Goal: Check status: Check status

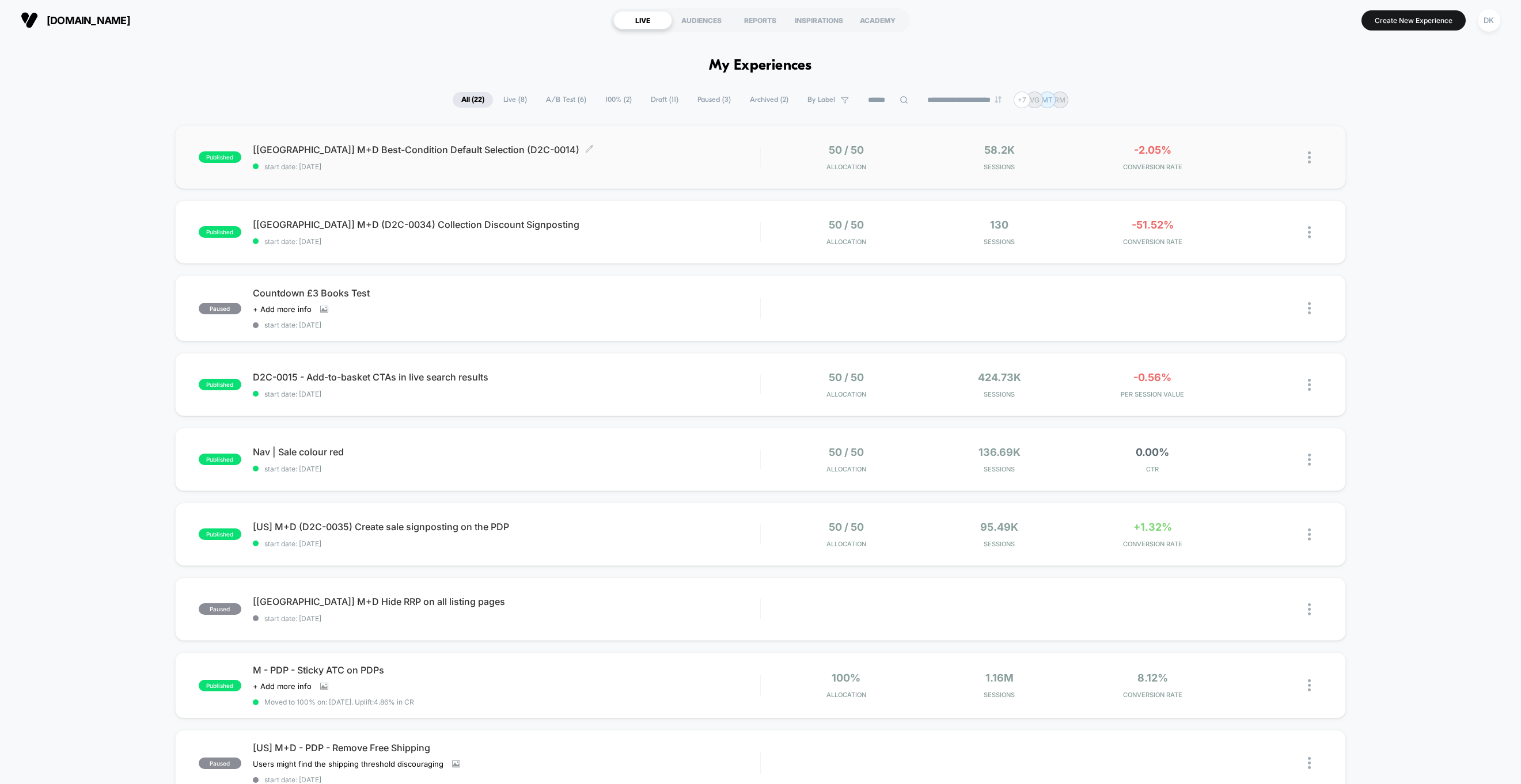
click at [601, 165] on span "start date: [DATE]" at bounding box center [507, 166] width 507 height 9
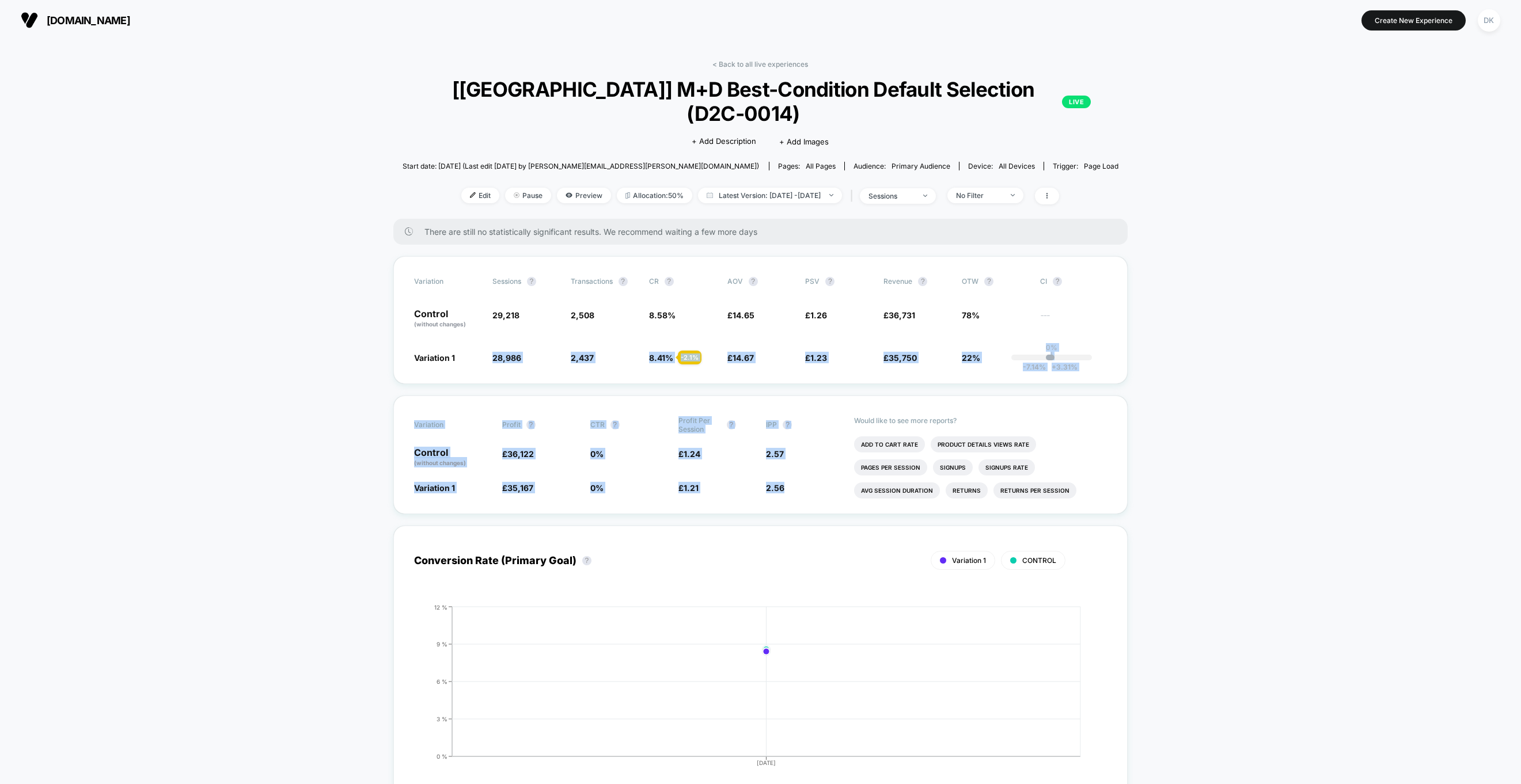
drag, startPoint x: 257, startPoint y: 357, endPoint x: 1138, endPoint y: 478, distance: 889.3
drag, startPoint x: 1138, startPoint y: 478, endPoint x: 309, endPoint y: 251, distance: 859.5
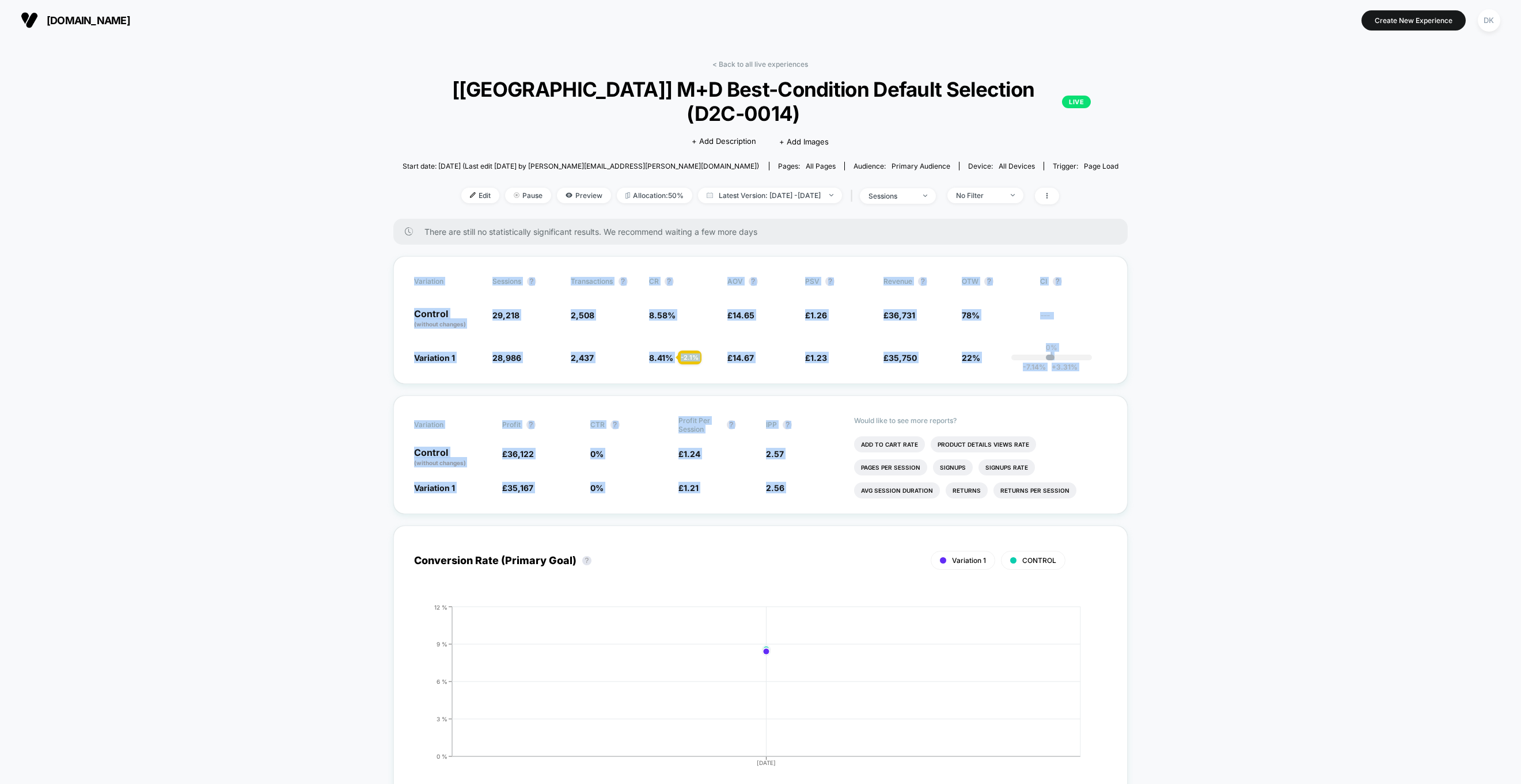
drag, startPoint x: 309, startPoint y: 251, endPoint x: 1151, endPoint y: 470, distance: 870.0
drag, startPoint x: 656, startPoint y: 407, endPoint x: 309, endPoint y: 253, distance: 379.6
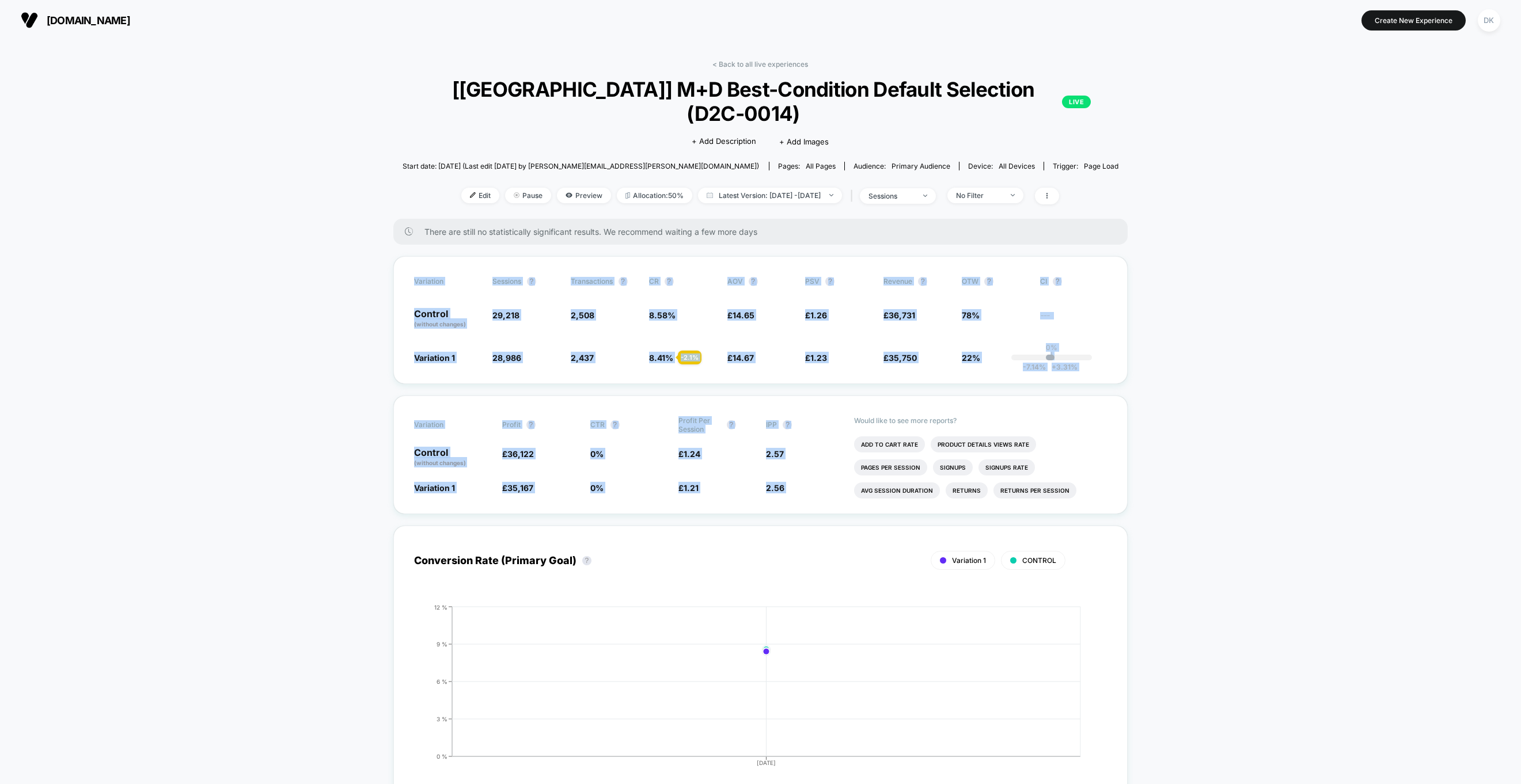
drag, startPoint x: 309, startPoint y: 253, endPoint x: 1228, endPoint y: 482, distance: 947.1
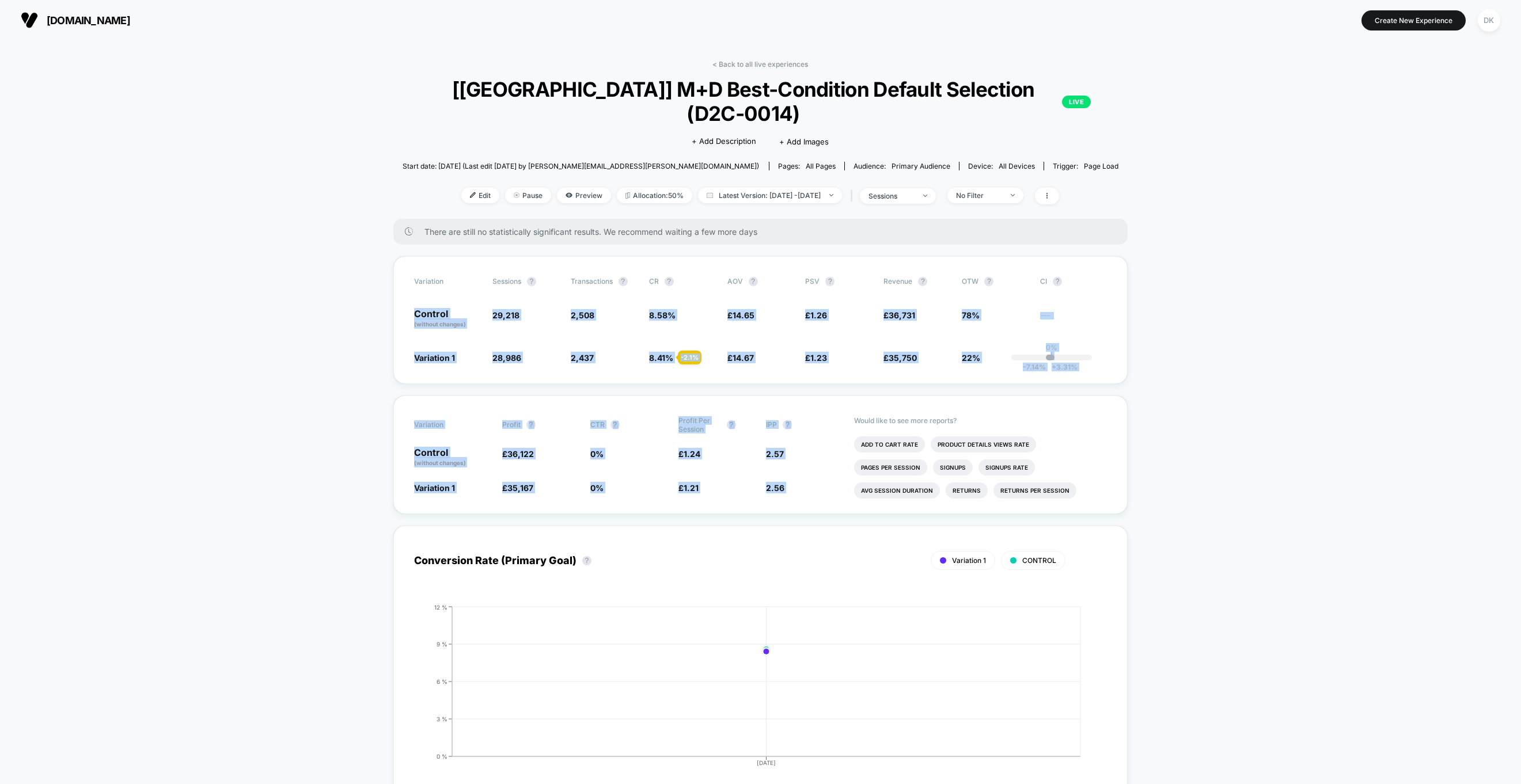
drag, startPoint x: 1117, startPoint y: 481, endPoint x: 348, endPoint y: 287, distance: 793.1
drag, startPoint x: 348, startPoint y: 287, endPoint x: 1277, endPoint y: 461, distance: 945.2
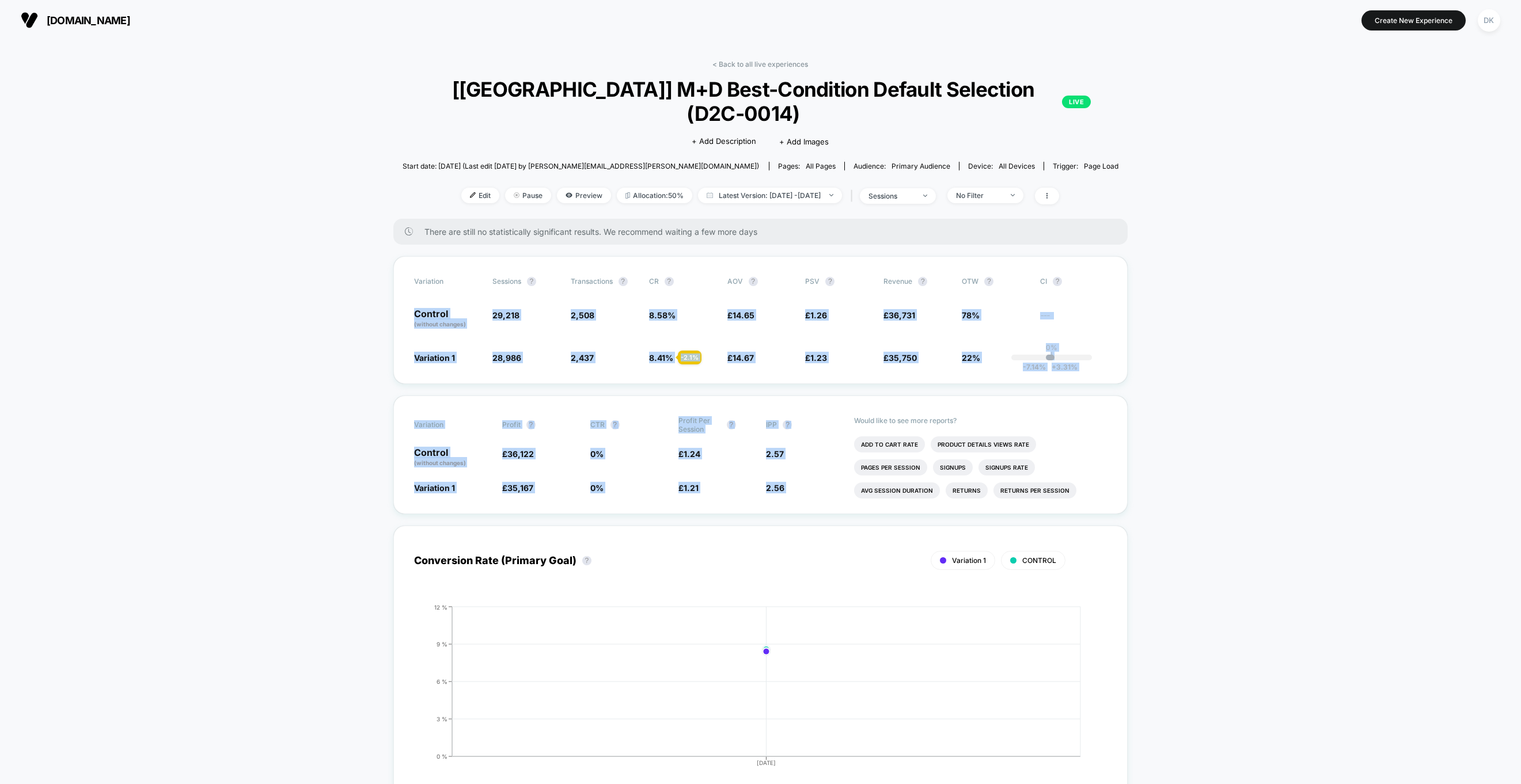
drag, startPoint x: 1205, startPoint y: 455, endPoint x: 373, endPoint y: 269, distance: 852.5
drag, startPoint x: 373, startPoint y: 269, endPoint x: 1277, endPoint y: 450, distance: 921.9
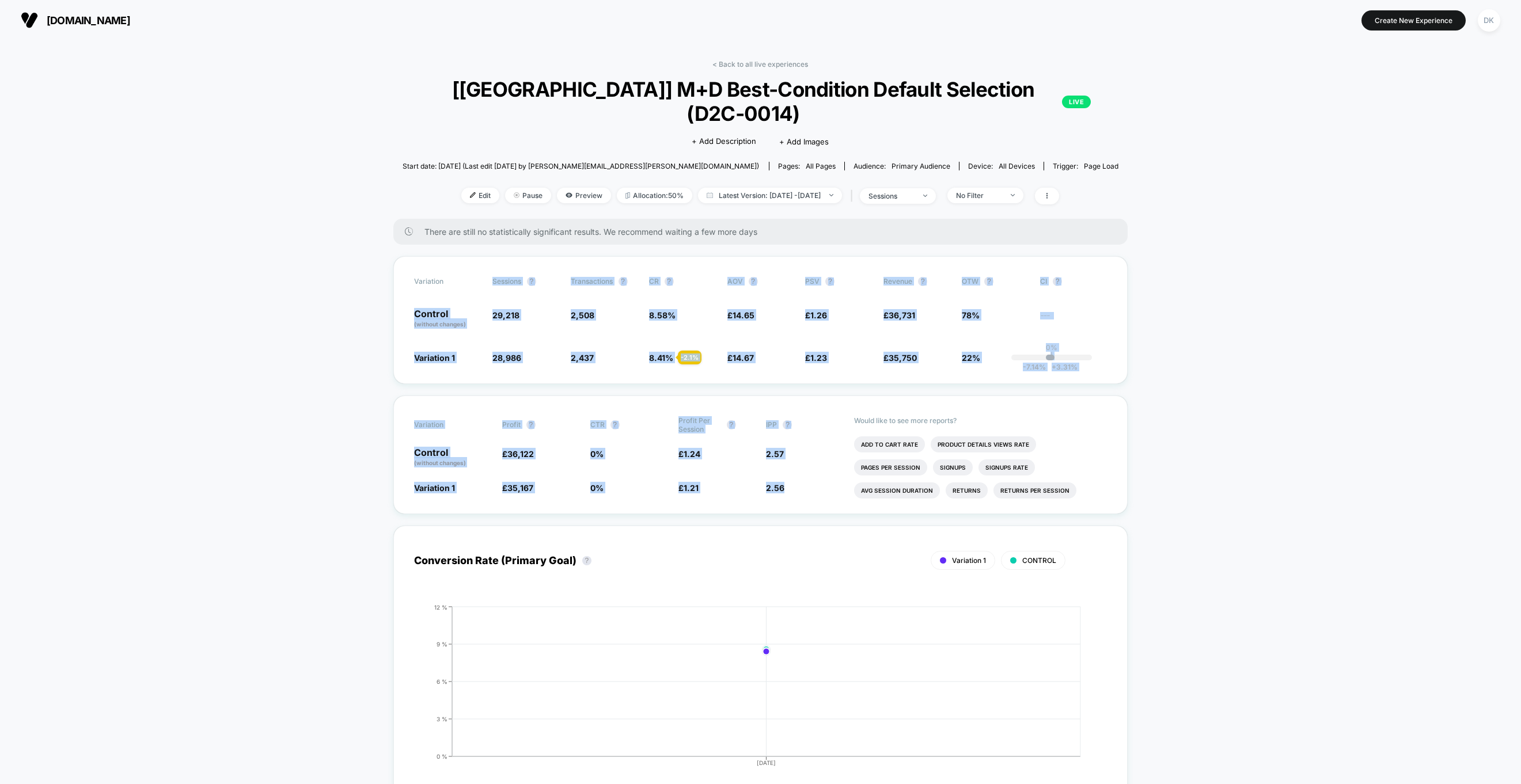
drag, startPoint x: 1277, startPoint y: 450, endPoint x: 394, endPoint y: 239, distance: 907.9
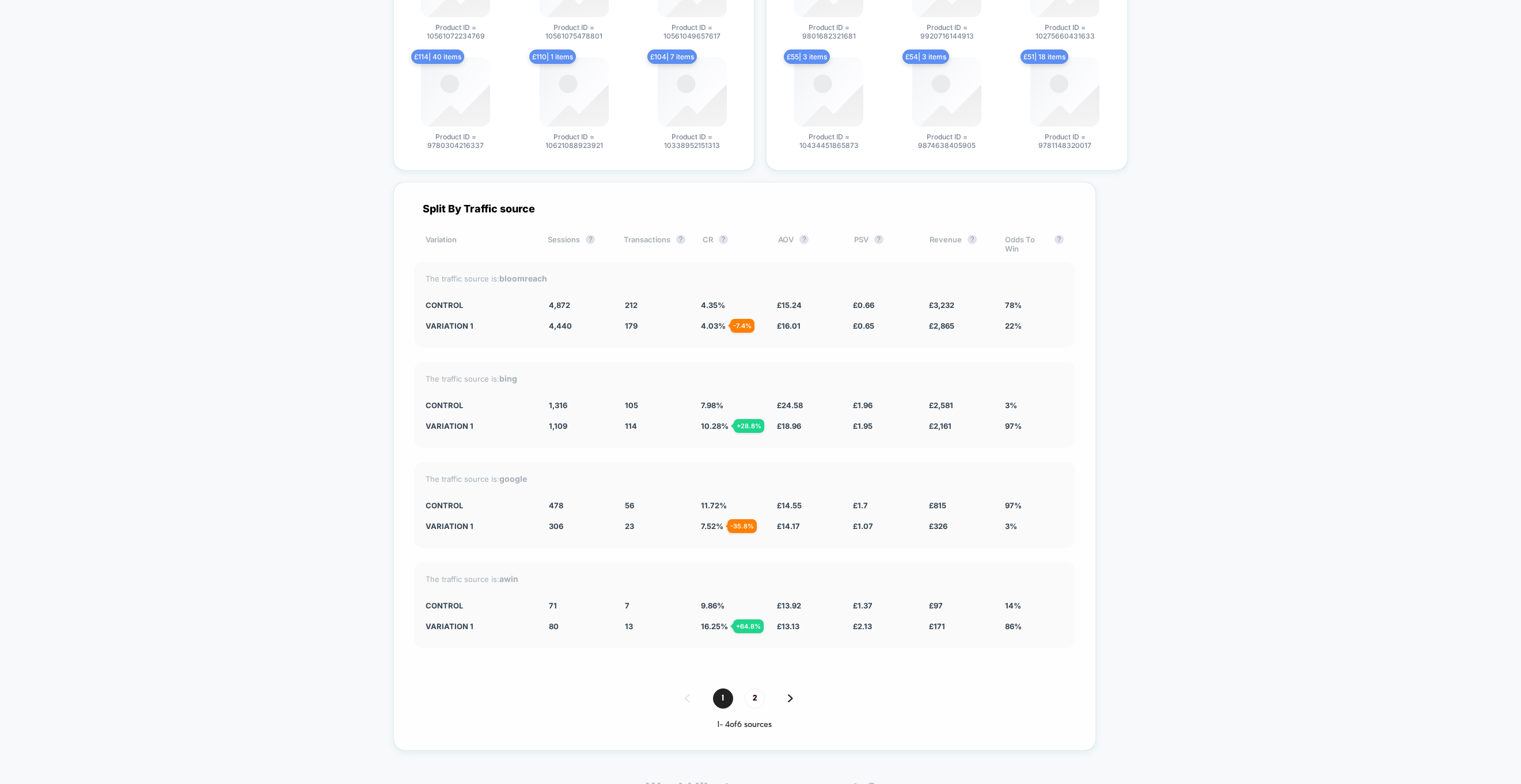
scroll to position [3004, 0]
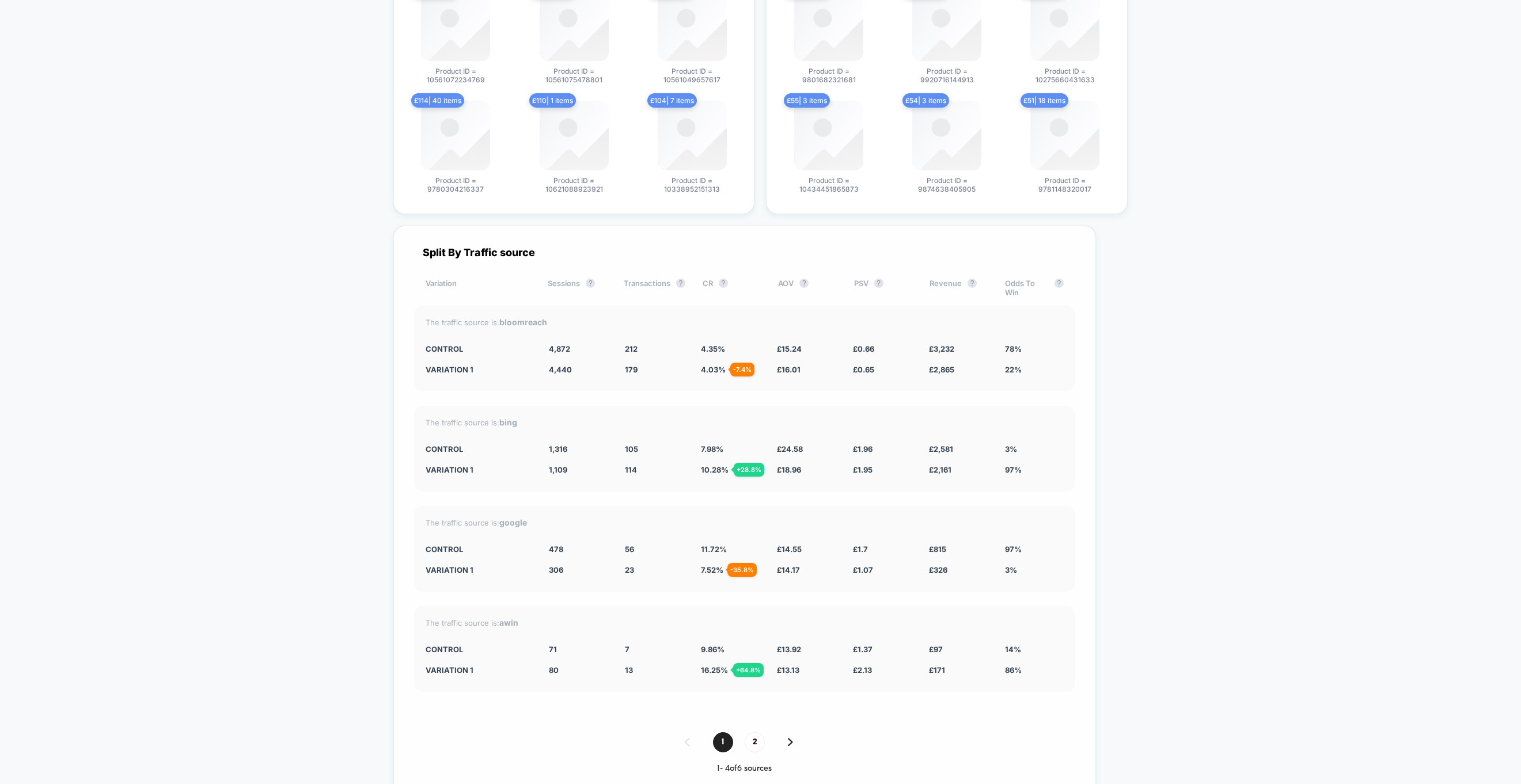
click at [824, 365] on div "£ 16.01 + 5 %" at bounding box center [806, 369] width 59 height 9
click at [765, 732] on span "2" at bounding box center [755, 743] width 20 height 20
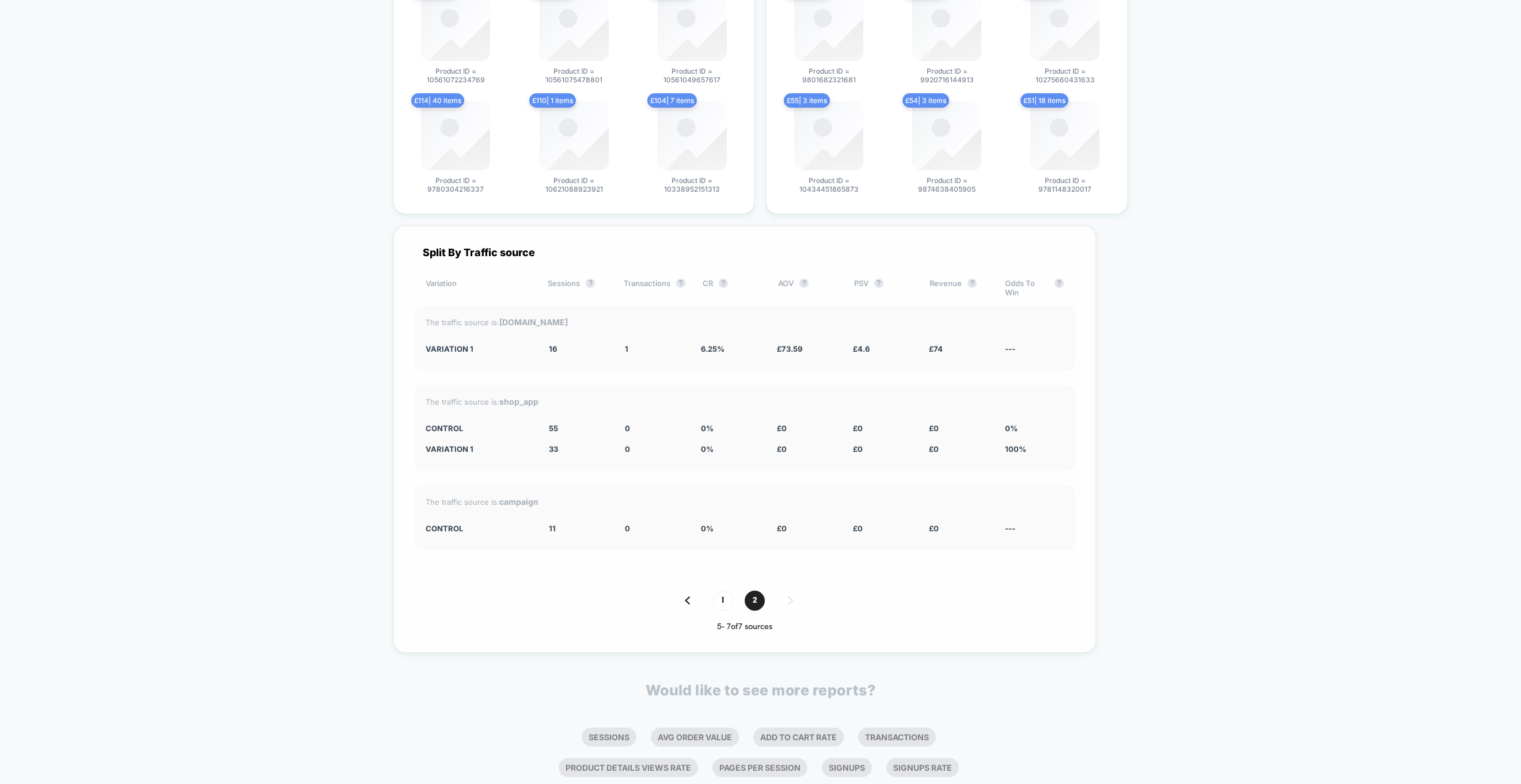
drag, startPoint x: 606, startPoint y: 311, endPoint x: 1036, endPoint y: 566, distance: 499.9
click at [1036, 566] on div "Split By Traffic source Variation Sessions ? Transactions ? CR ? AOV ? PSV ? Re…" at bounding box center [745, 440] width 703 height 427
click at [734, 591] on span "1" at bounding box center [723, 601] width 20 height 20
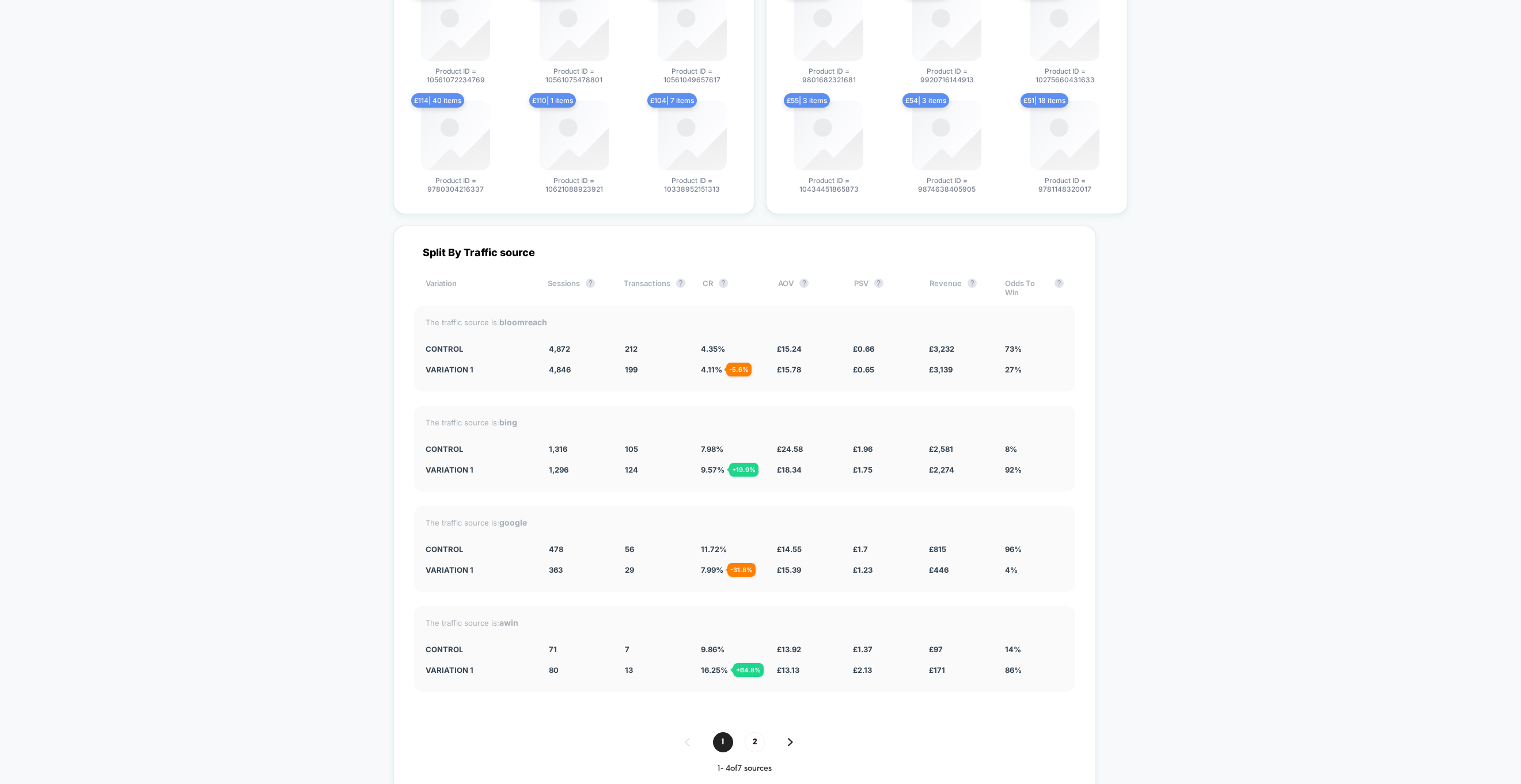
drag, startPoint x: 394, startPoint y: 293, endPoint x: 1219, endPoint y: 443, distance: 838.5
drag, startPoint x: 1219, startPoint y: 443, endPoint x: 423, endPoint y: 299, distance: 808.9
click at [423, 299] on div "Split By Traffic source Variation Sessions ? Transactions ? CR ? AOV ? PSV ? Re…" at bounding box center [745, 510] width 703 height 569
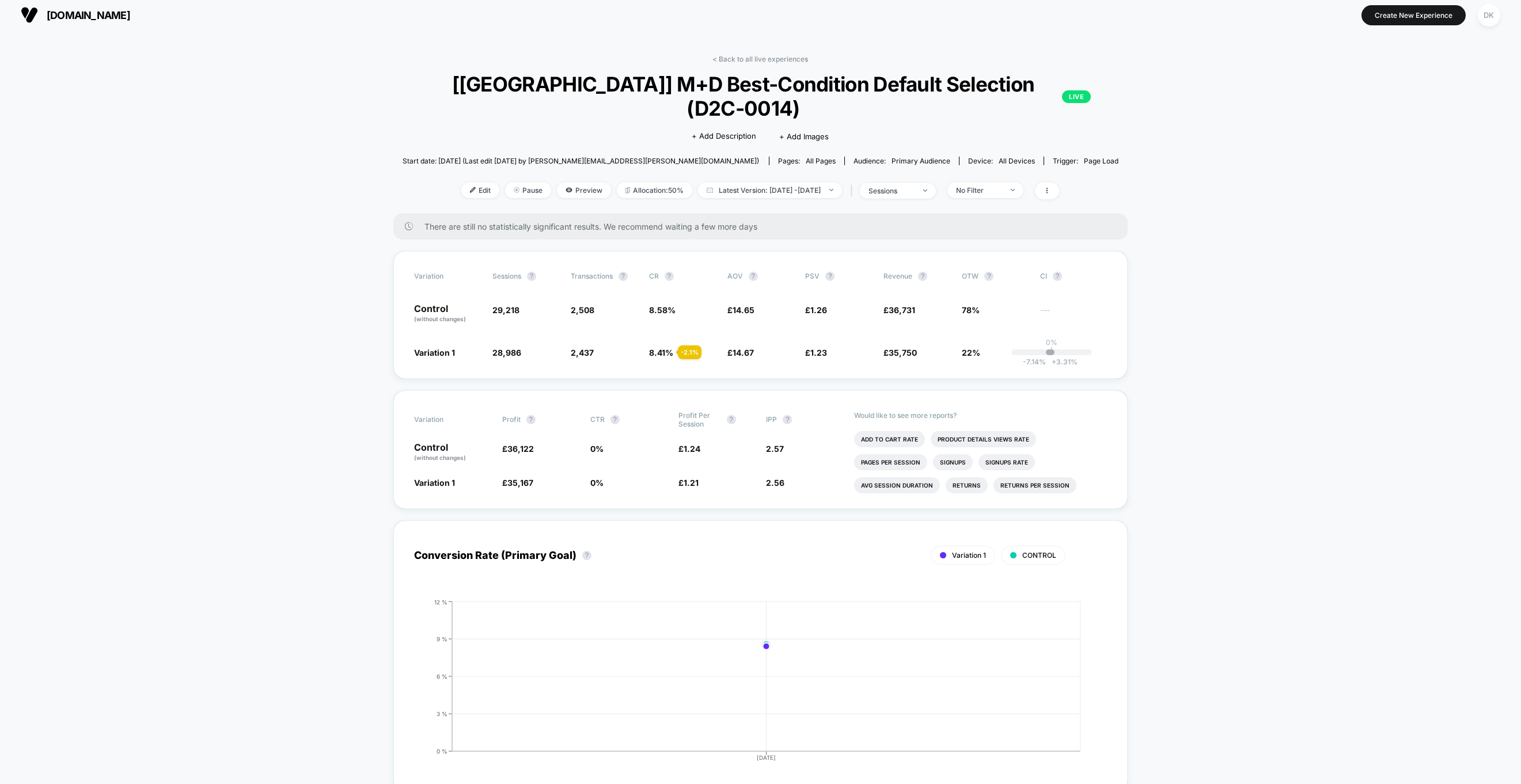
scroll to position [0, 0]
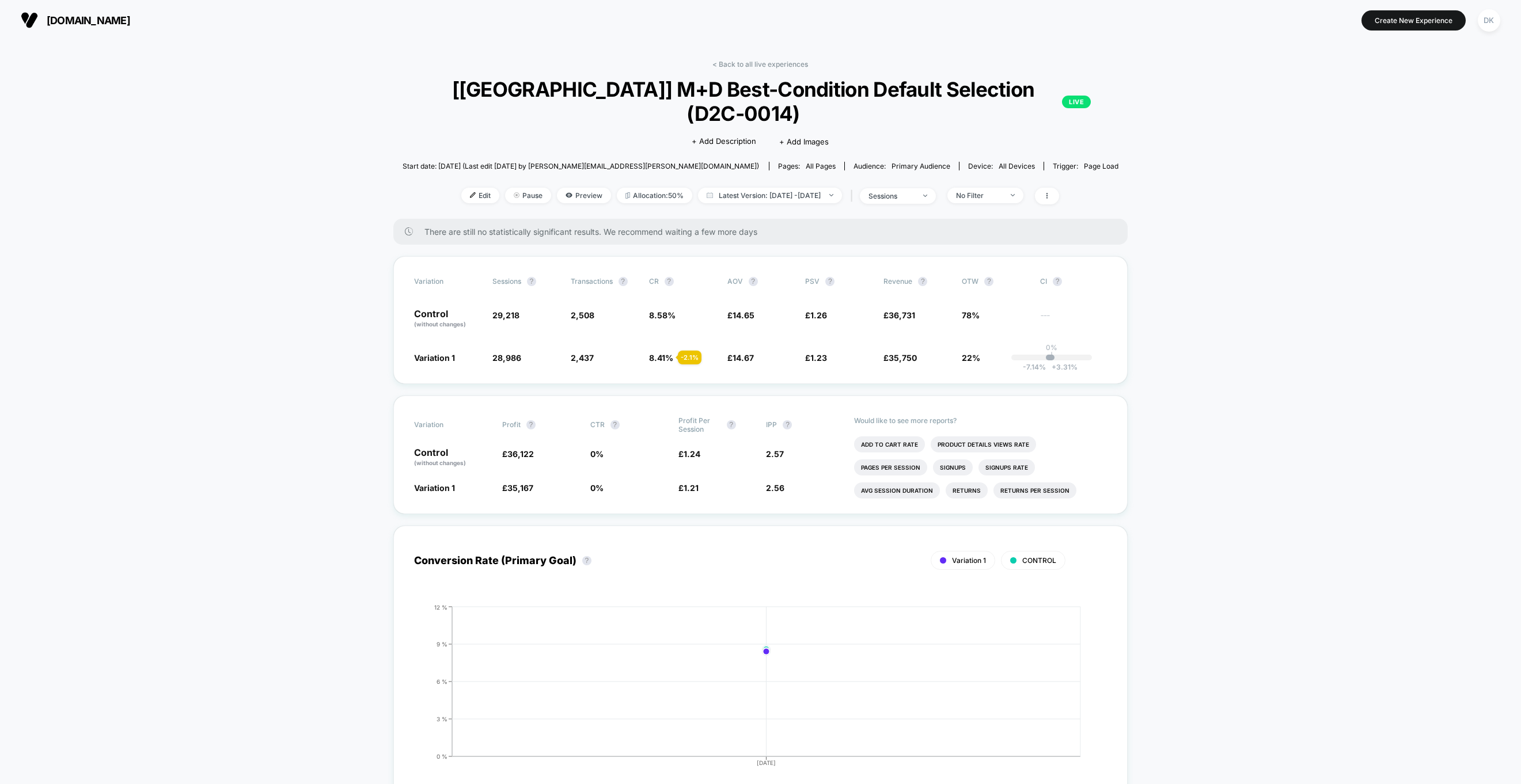
click at [595, 162] on span "Start date: 13/10/2025 (Last edit 13/10/2025 by david.kyle@worldofbooks.com)" at bounding box center [581, 166] width 356 height 9
drag, startPoint x: 595, startPoint y: 142, endPoint x: 570, endPoint y: 141, distance: 25.0
click at [595, 162] on span "Start date: 13/10/2025 (Last edit 13/10/2025 by david.kyle@worldofbooks.com)" at bounding box center [581, 166] width 356 height 9
click at [570, 162] on span "Start date: 13/10/2025 (Last edit 13/10/2025 by david.kyle@worldofbooks.com)" at bounding box center [581, 166] width 356 height 9
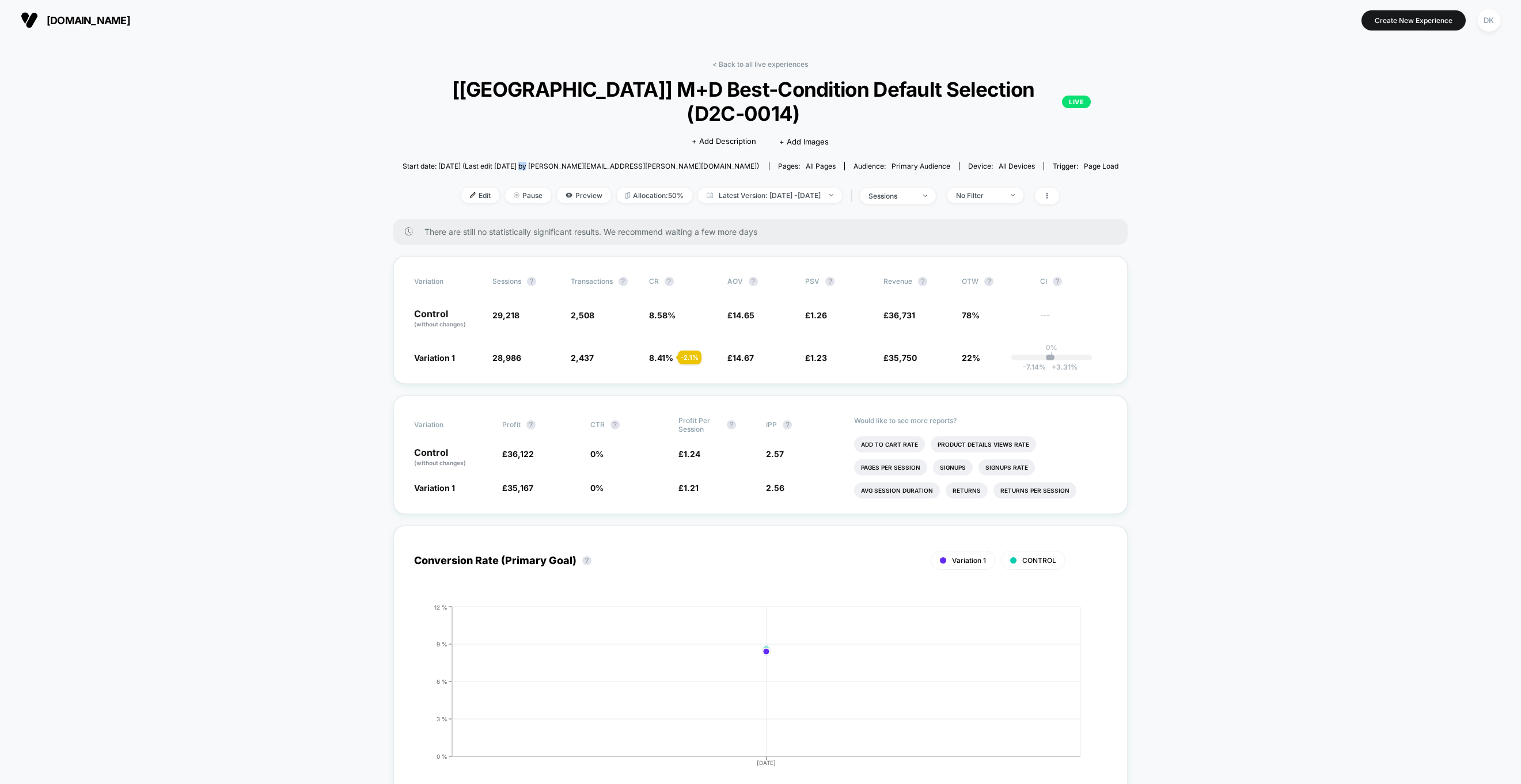
click at [570, 162] on span "Start date: 13/10/2025 (Last edit 13/10/2025 by david.kyle@worldofbooks.com)" at bounding box center [581, 166] width 356 height 9
drag, startPoint x: 570, startPoint y: 141, endPoint x: 547, endPoint y: 140, distance: 23.0
click at [567, 162] on span "Start date: 13/10/2025 (Last edit 13/10/2025 by david.kyle@worldofbooks.com)" at bounding box center [581, 166] width 356 height 9
click at [547, 162] on span "Start date: 13/10/2025 (Last edit 13/10/2025 by david.kyle@worldofbooks.com)" at bounding box center [581, 166] width 356 height 9
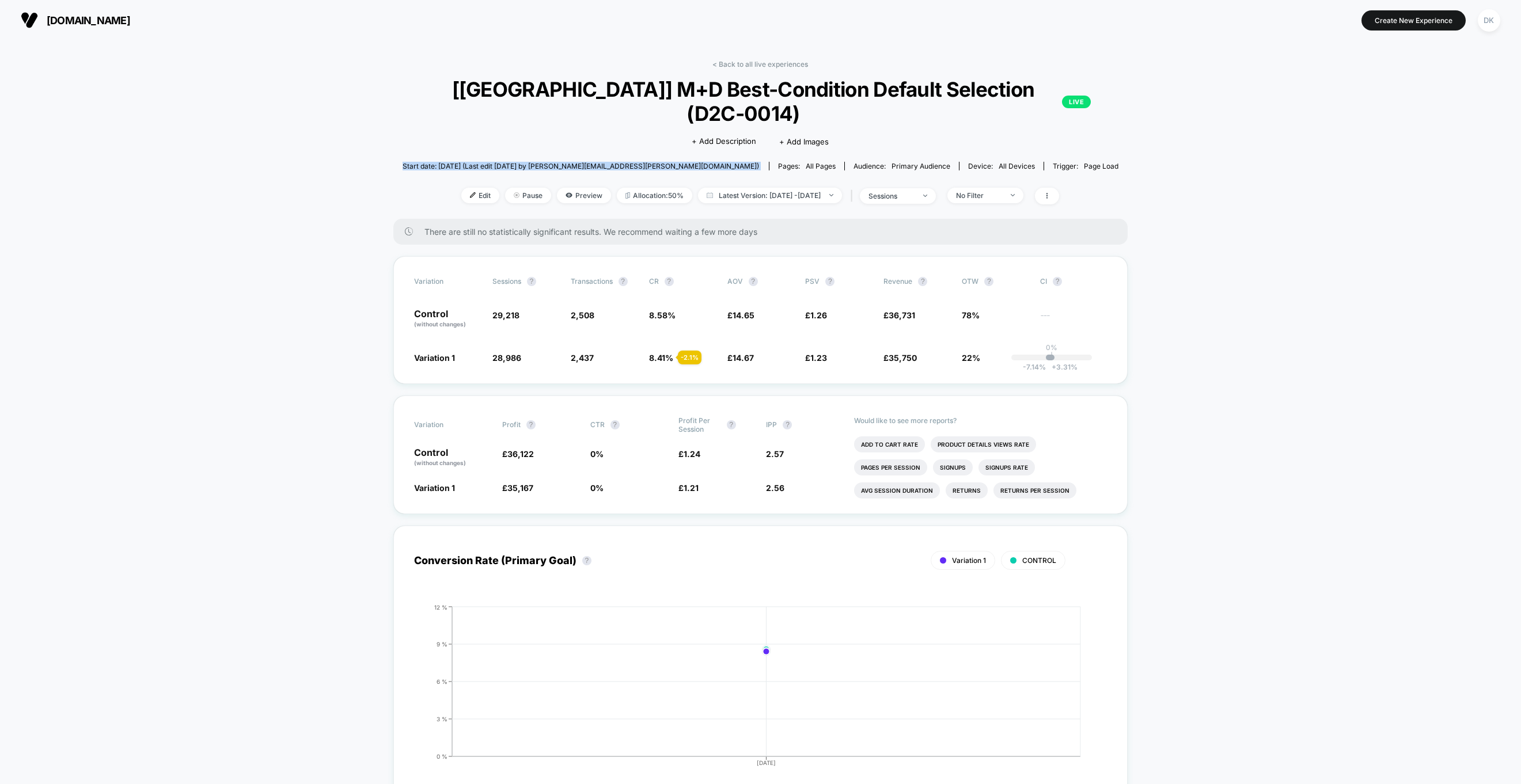
drag, startPoint x: 547, startPoint y: 140, endPoint x: 498, endPoint y: 137, distance: 49.1
click at [545, 162] on span "Start date: 13/10/2025 (Last edit 13/10/2025 by david.kyle@worldofbooks.com)" at bounding box center [581, 166] width 356 height 9
click at [498, 162] on span "Start date: 13/10/2025 (Last edit 13/10/2025 by david.kyle@worldofbooks.com)" at bounding box center [581, 166] width 356 height 9
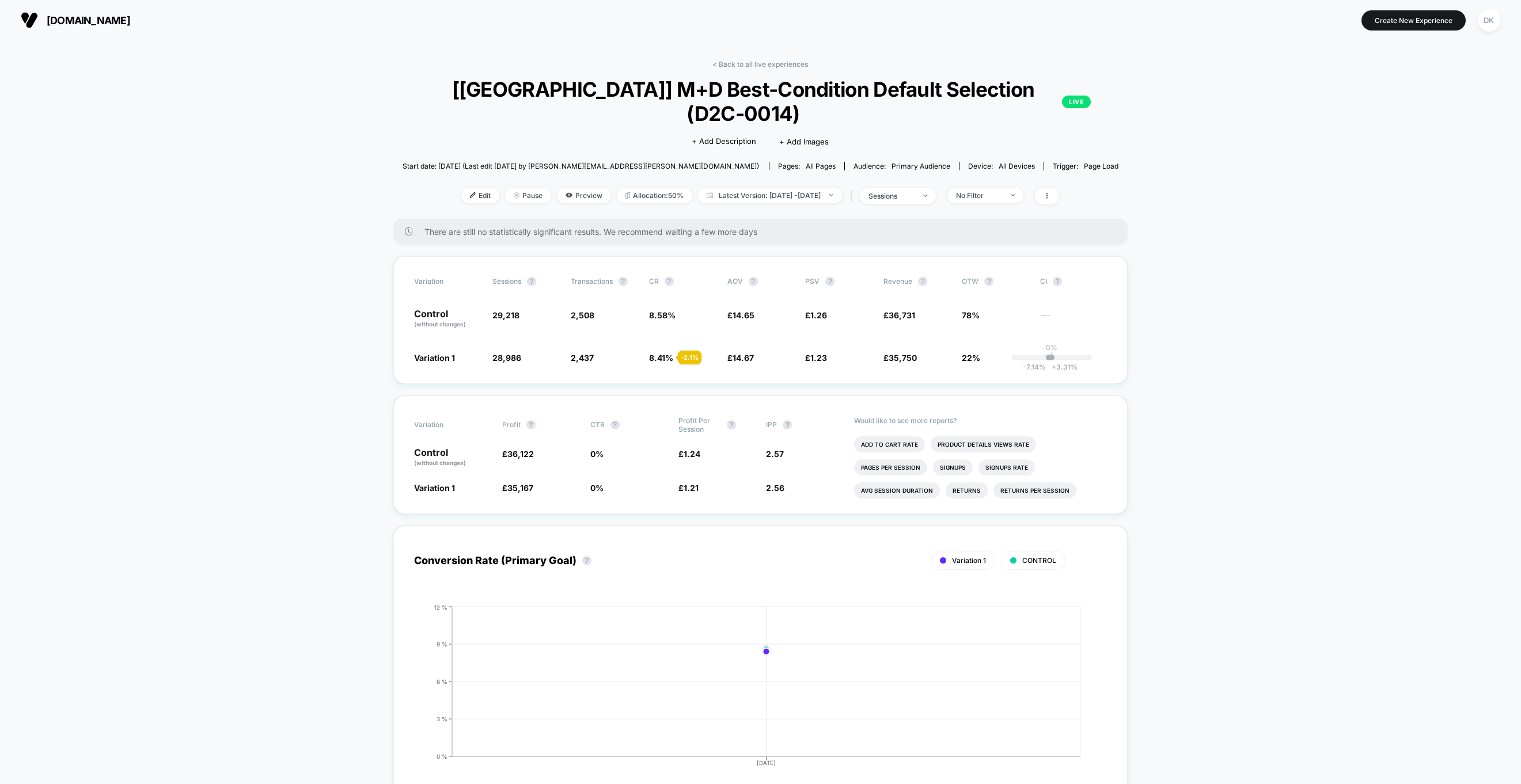
click at [523, 162] on span "Start date: 13/10/2025 (Last edit 13/10/2025 by david.kyle@worldofbooks.com)" at bounding box center [581, 166] width 356 height 9
drag, startPoint x: 523, startPoint y: 140, endPoint x: 507, endPoint y: 140, distance: 16.0
click at [515, 162] on span "Start date: 13/10/2025 (Last edit 13/10/2025 by david.kyle@worldofbooks.com)" at bounding box center [581, 166] width 356 height 9
click at [507, 162] on span "Start date: 13/10/2025 (Last edit 13/10/2025 by david.kyle@worldofbooks.com)" at bounding box center [581, 166] width 356 height 9
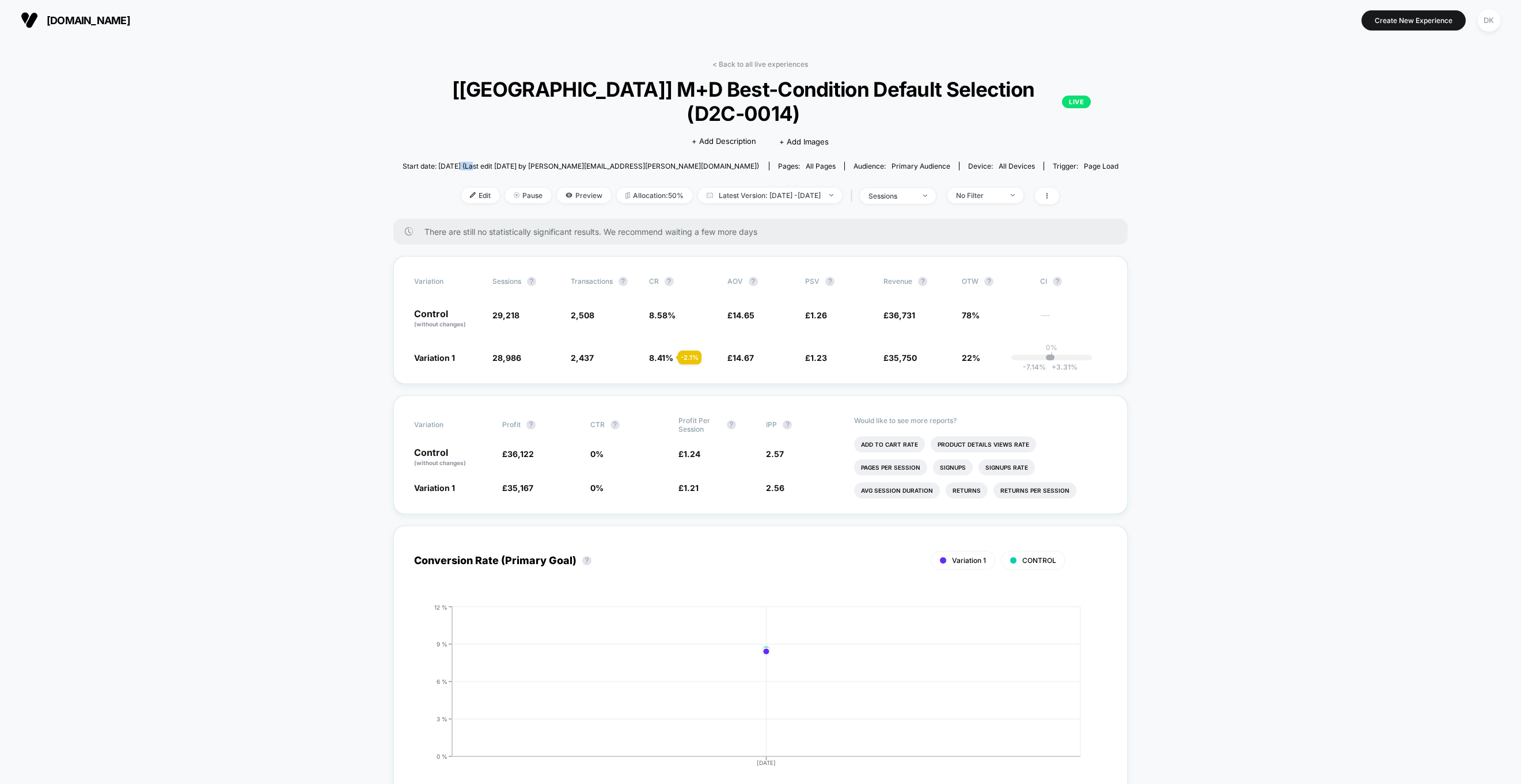
click at [507, 162] on span "Start date: 13/10/2025 (Last edit 13/10/2025 by david.kyle@worldofbooks.com)" at bounding box center [581, 166] width 356 height 9
drag, startPoint x: 507, startPoint y: 140, endPoint x: 550, endPoint y: 140, distance: 43.0
click at [513, 162] on span "Start date: 13/10/2025 (Last edit 13/10/2025 by david.kyle@worldofbooks.com)" at bounding box center [581, 166] width 356 height 9
click at [550, 162] on span "Start date: 13/10/2025 (Last edit 13/10/2025 by david.kyle@worldofbooks.com)" at bounding box center [581, 166] width 356 height 9
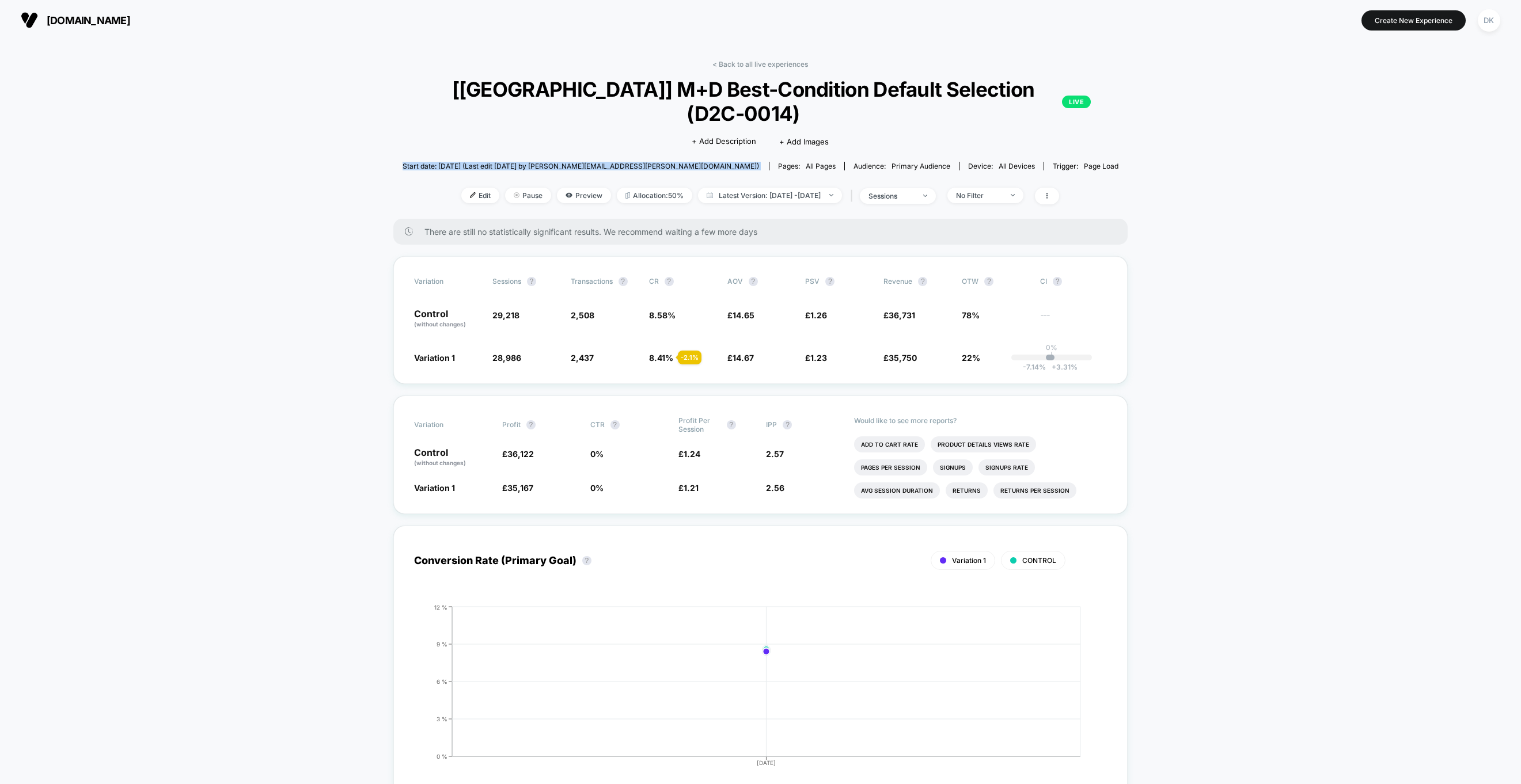
drag, startPoint x: 550, startPoint y: 140, endPoint x: 507, endPoint y: 140, distance: 43.0
click at [537, 162] on span "Start date: 13/10/2025 (Last edit 13/10/2025 by david.kyle@worldofbooks.com)" at bounding box center [581, 166] width 356 height 9
click at [507, 162] on span "Start date: 13/10/2025 (Last edit 13/10/2025 by david.kyle@worldofbooks.com)" at bounding box center [581, 166] width 356 height 9
drag, startPoint x: 507, startPoint y: 140, endPoint x: 556, endPoint y: 140, distance: 49.0
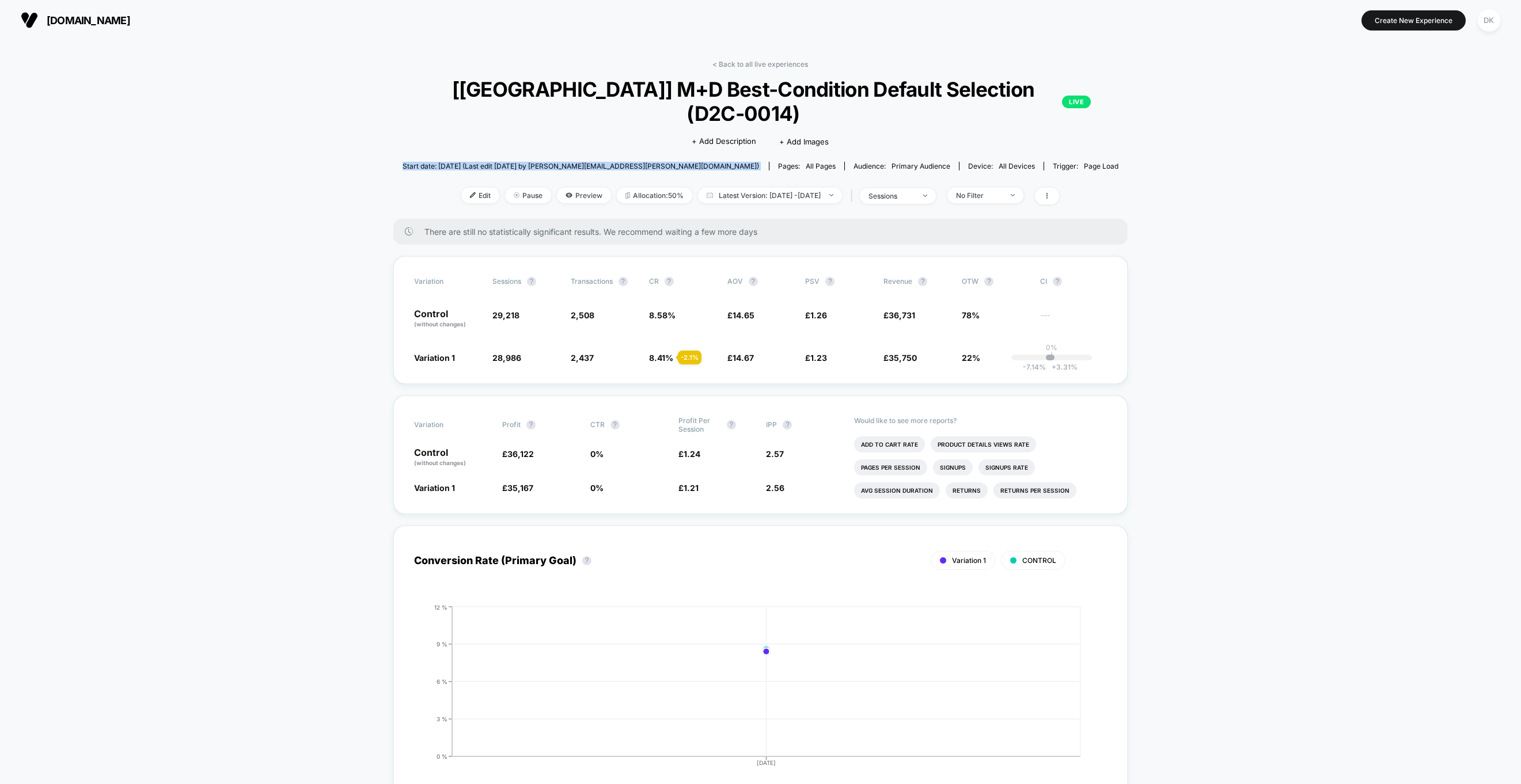
click at [524, 162] on span "Start date: 13/10/2025 (Last edit 13/10/2025 by david.kyle@worldofbooks.com)" at bounding box center [581, 166] width 356 height 9
click at [556, 162] on span "Start date: 13/10/2025 (Last edit 13/10/2025 by david.kyle@worldofbooks.com)" at bounding box center [581, 166] width 356 height 9
drag, startPoint x: 556, startPoint y: 140, endPoint x: 512, endPoint y: 140, distance: 44.0
click at [553, 162] on span "Start date: 13/10/2025 (Last edit 13/10/2025 by david.kyle@worldofbooks.com)" at bounding box center [581, 166] width 356 height 9
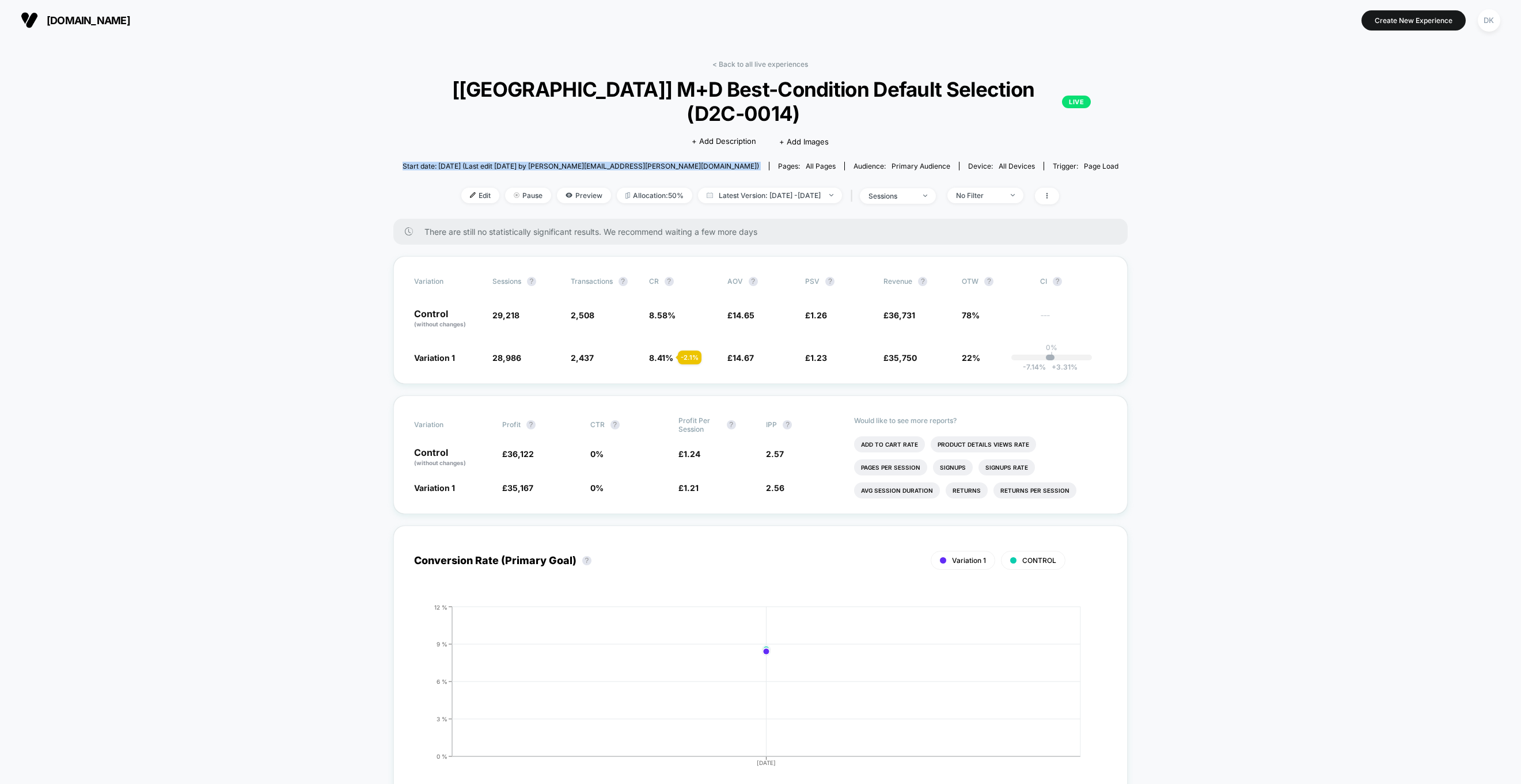
click at [512, 162] on span "Start date: 13/10/2025 (Last edit 13/10/2025 by david.kyle@worldofbooks.com)" at bounding box center [581, 166] width 356 height 9
drag, startPoint x: 512, startPoint y: 140, endPoint x: 555, endPoint y: 139, distance: 43.0
click at [539, 162] on span "Start date: 13/10/2025 (Last edit 13/10/2025 by david.kyle@worldofbooks.com)" at bounding box center [581, 166] width 356 height 9
click at [555, 162] on span "Start date: 13/10/2025 (Last edit 13/10/2025 by david.kyle@worldofbooks.com)" at bounding box center [581, 166] width 356 height 9
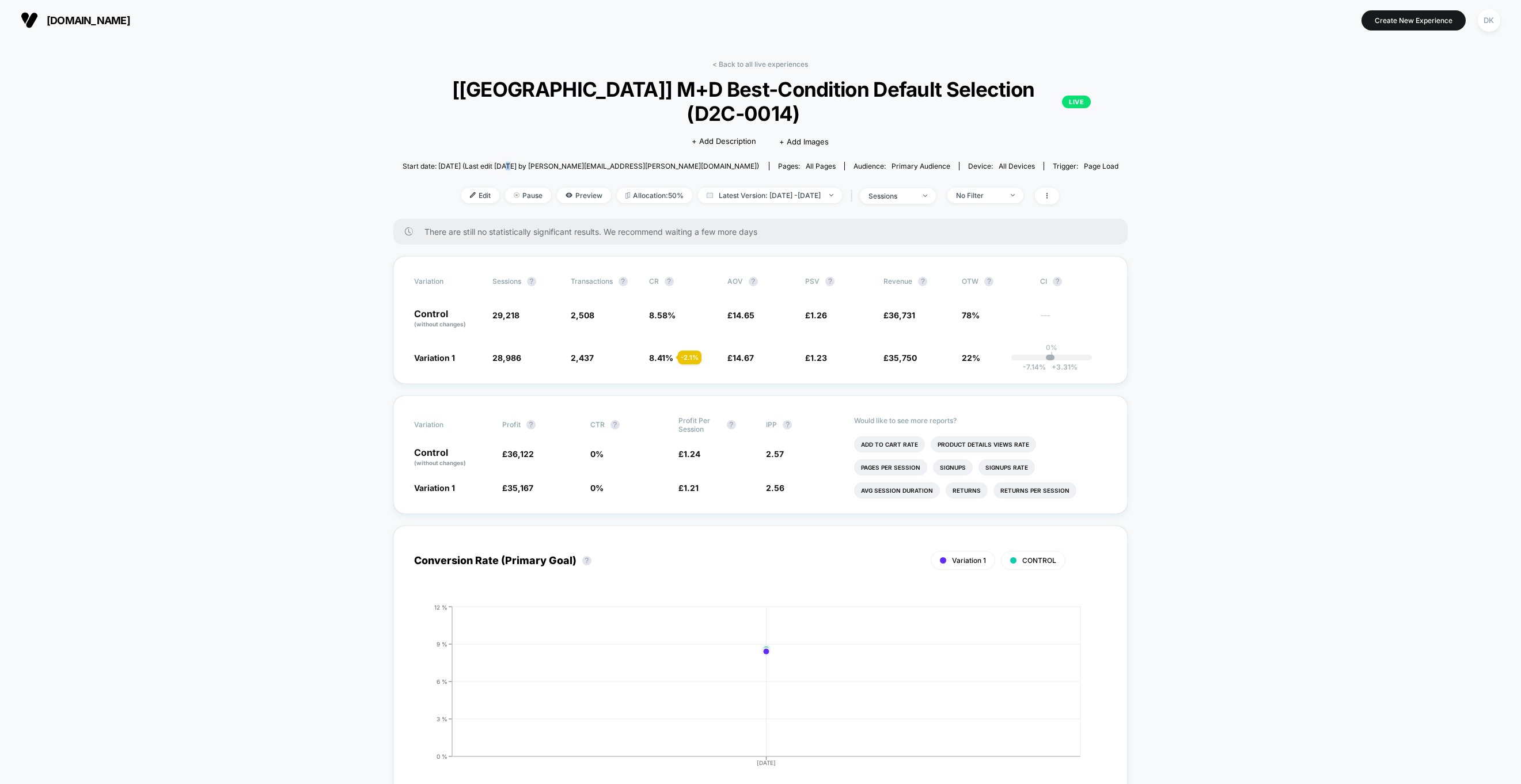
click at [555, 162] on span "Start date: 13/10/2025 (Last edit 13/10/2025 by david.kyle@worldofbooks.com)" at bounding box center [581, 166] width 356 height 9
click at [542, 162] on span "Start date: 13/10/2025 (Last edit 13/10/2025 by david.kyle@worldofbooks.com)" at bounding box center [581, 166] width 356 height 9
click at [531, 162] on span "Start date: 13/10/2025 (Last edit 13/10/2025 by david.kyle@worldofbooks.com)" at bounding box center [581, 166] width 356 height 9
click at [551, 162] on span "Start date: 13/10/2025 (Last edit 13/10/2025 by david.kyle@worldofbooks.com)" at bounding box center [581, 166] width 356 height 9
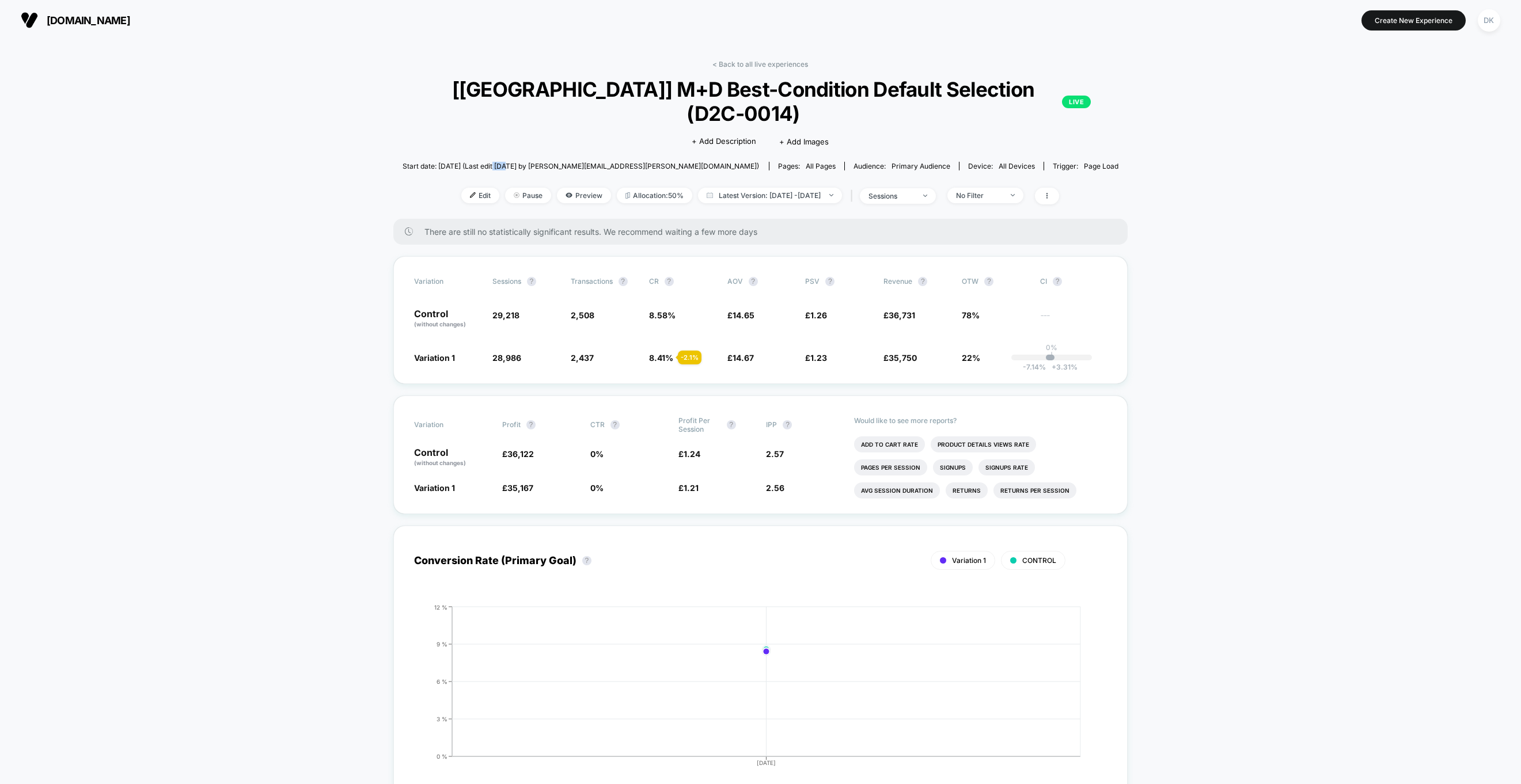
click at [551, 162] on span "Start date: 13/10/2025 (Last edit 13/10/2025 by david.kyle@worldofbooks.com)" at bounding box center [581, 166] width 356 height 9
drag, startPoint x: 551, startPoint y: 140, endPoint x: 537, endPoint y: 141, distance: 14.0
click at [548, 162] on span "Start date: 13/10/2025 (Last edit 13/10/2025 by david.kyle@worldofbooks.com)" at bounding box center [581, 166] width 356 height 9
click at [530, 162] on span "Start date: 13/10/2025 (Last edit 13/10/2025 by david.kyle@worldofbooks.com)" at bounding box center [581, 166] width 356 height 9
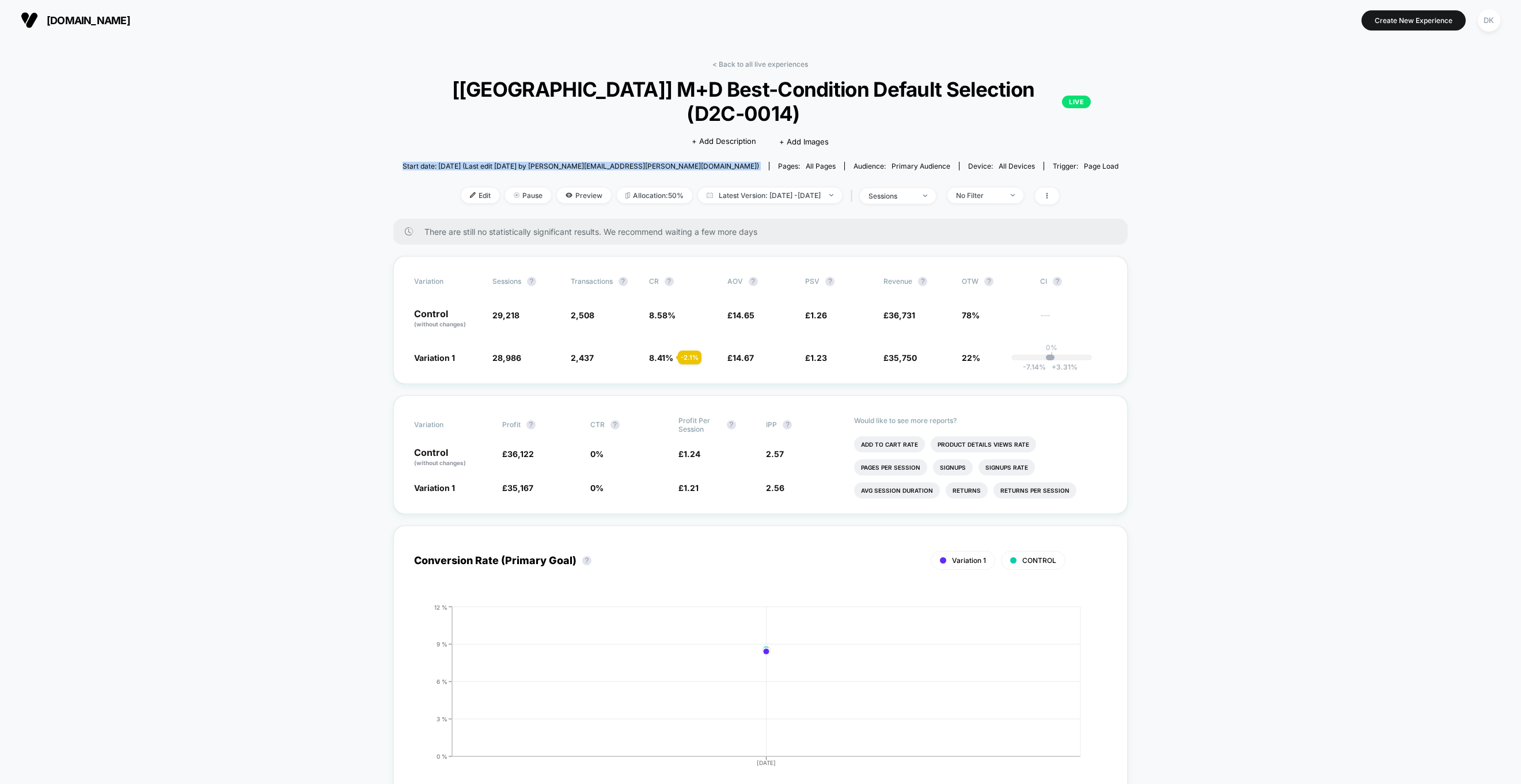
drag, startPoint x: 530, startPoint y: 141, endPoint x: 550, endPoint y: 142, distance: 20.0
click at [540, 162] on span "Start date: 13/10/2025 (Last edit 13/10/2025 by david.kyle@worldofbooks.com)" at bounding box center [581, 166] width 356 height 9
drag, startPoint x: 564, startPoint y: 142, endPoint x: 782, endPoint y: 324, distance: 284.0
click at [569, 162] on span "Start date: 13/10/2025 (Last edit 13/10/2025 by david.kyle@worldofbooks.com)" at bounding box center [581, 166] width 356 height 9
click at [889, 437] on li "Add To Cart Rate" at bounding box center [889, 445] width 71 height 16
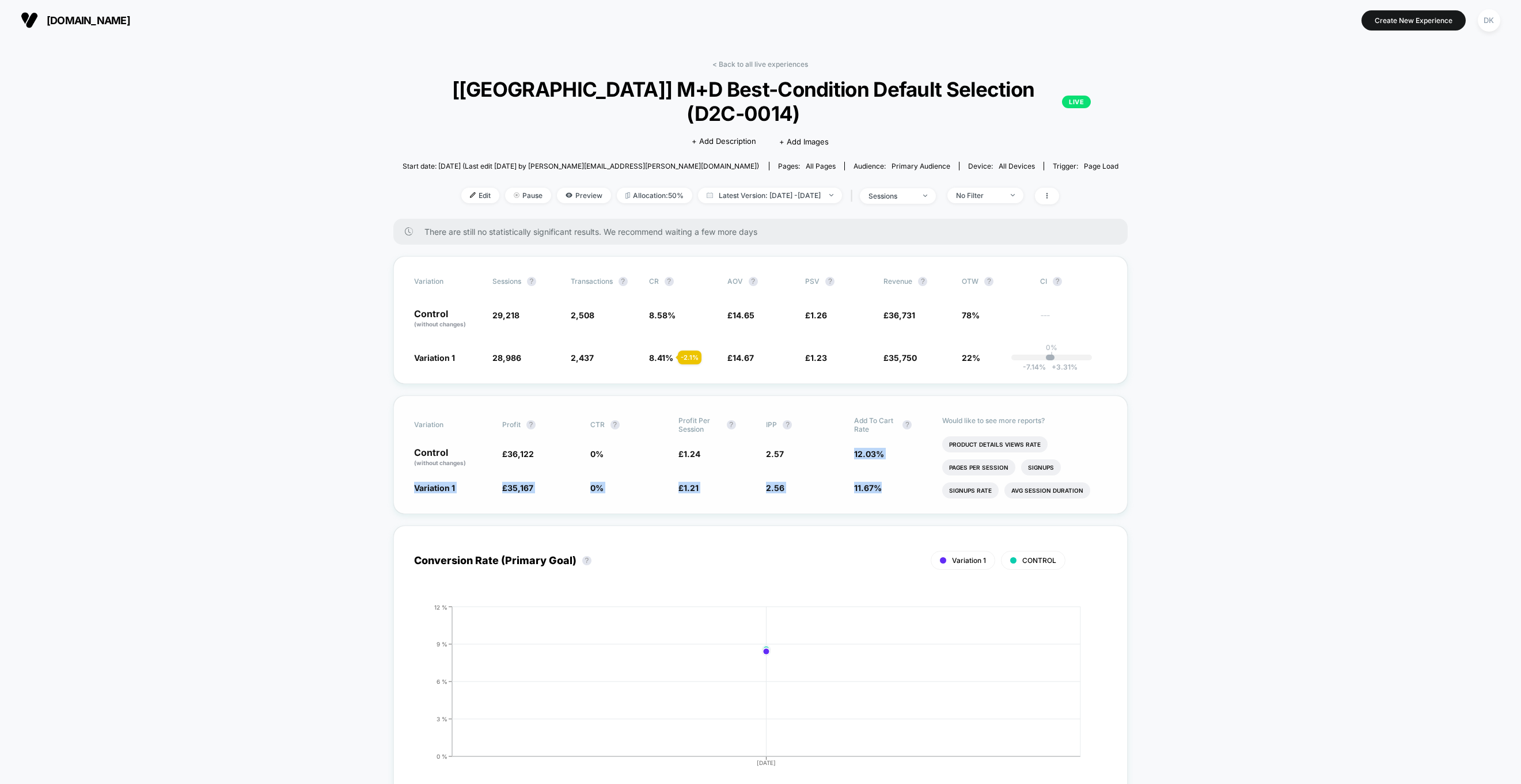
drag, startPoint x: 838, startPoint y: 427, endPoint x: 889, endPoint y: 472, distance: 68.0
click at [889, 472] on div "Variation Profit ? CTR ? Profit Per Session ? IPP ? Add To Cart Rate ? Control …" at bounding box center [760, 454] width 734 height 118
drag, startPoint x: 889, startPoint y: 472, endPoint x: 406, endPoint y: 421, distance: 485.7
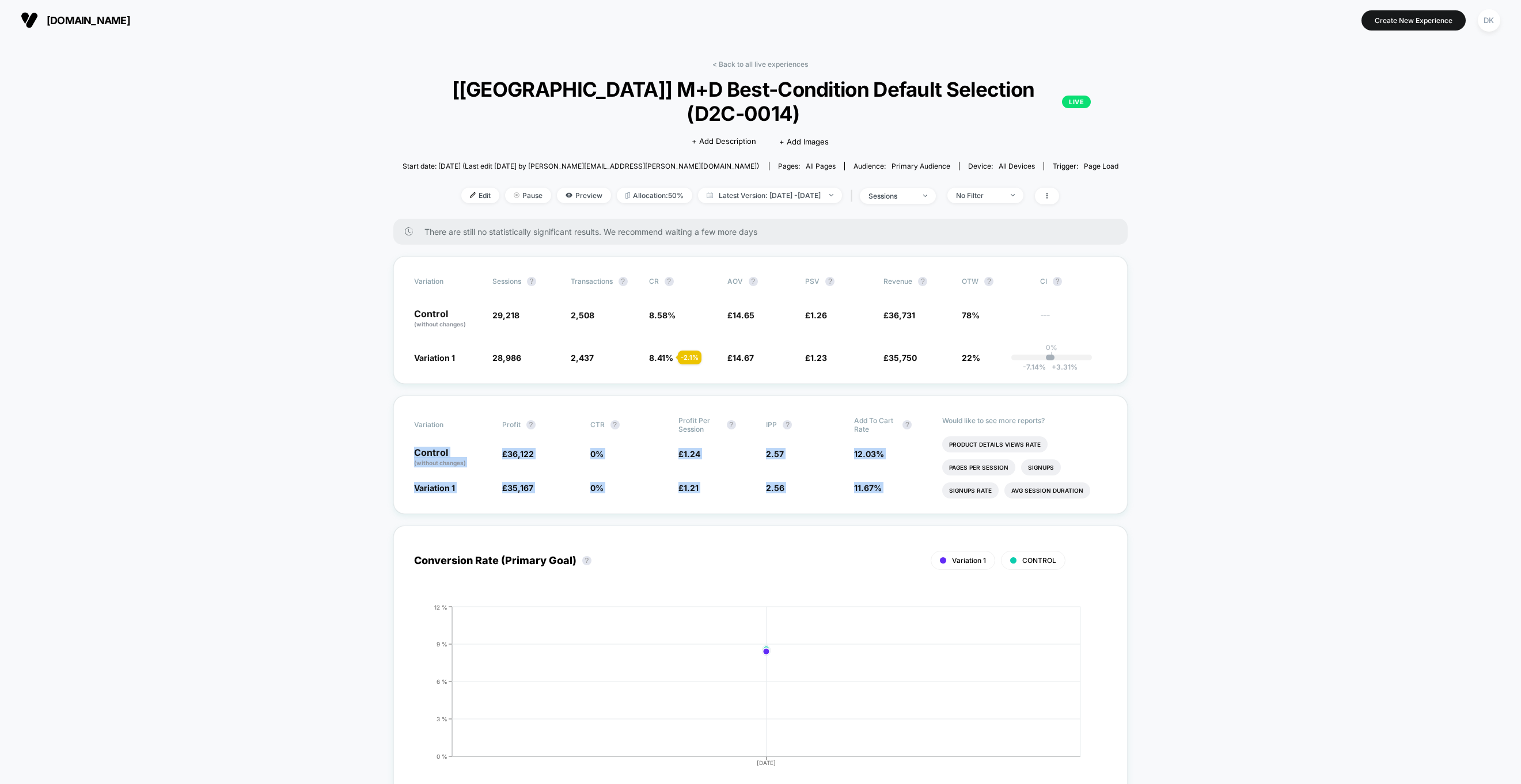
drag, startPoint x: 406, startPoint y: 421, endPoint x: 899, endPoint y: 468, distance: 495.2
click at [899, 482] on span "11.67 % - 3 %" at bounding box center [892, 488] width 76 height 12
drag, startPoint x: 695, startPoint y: 467, endPoint x: 382, endPoint y: 424, distance: 315.9
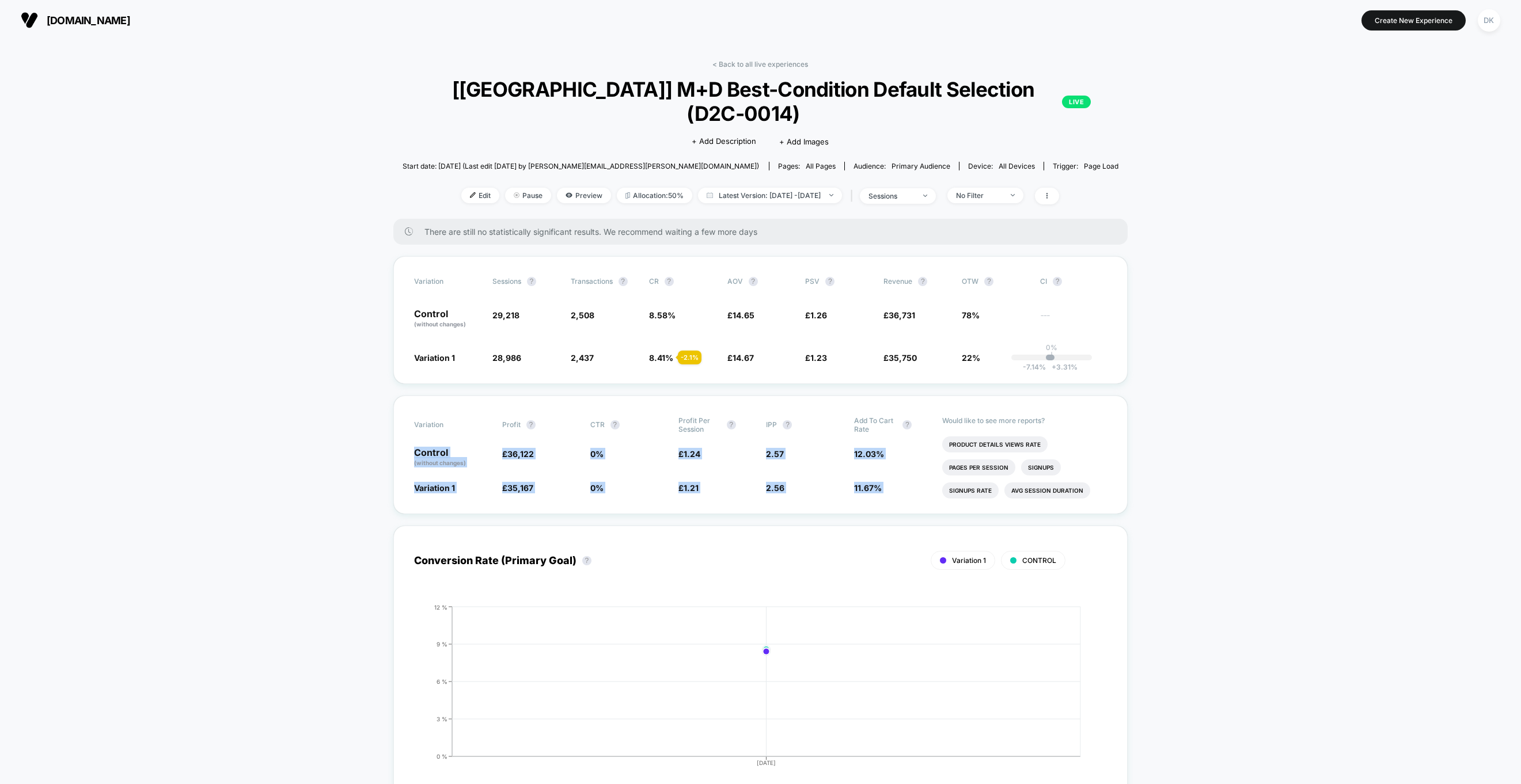
drag, startPoint x: 637, startPoint y: 430, endPoint x: 891, endPoint y: 470, distance: 257.1
click at [889, 470] on div "Variation Profit ? CTR ? Profit Per Session ? IPP ? Add To Cart Rate ? Control …" at bounding box center [760, 454] width 734 height 118
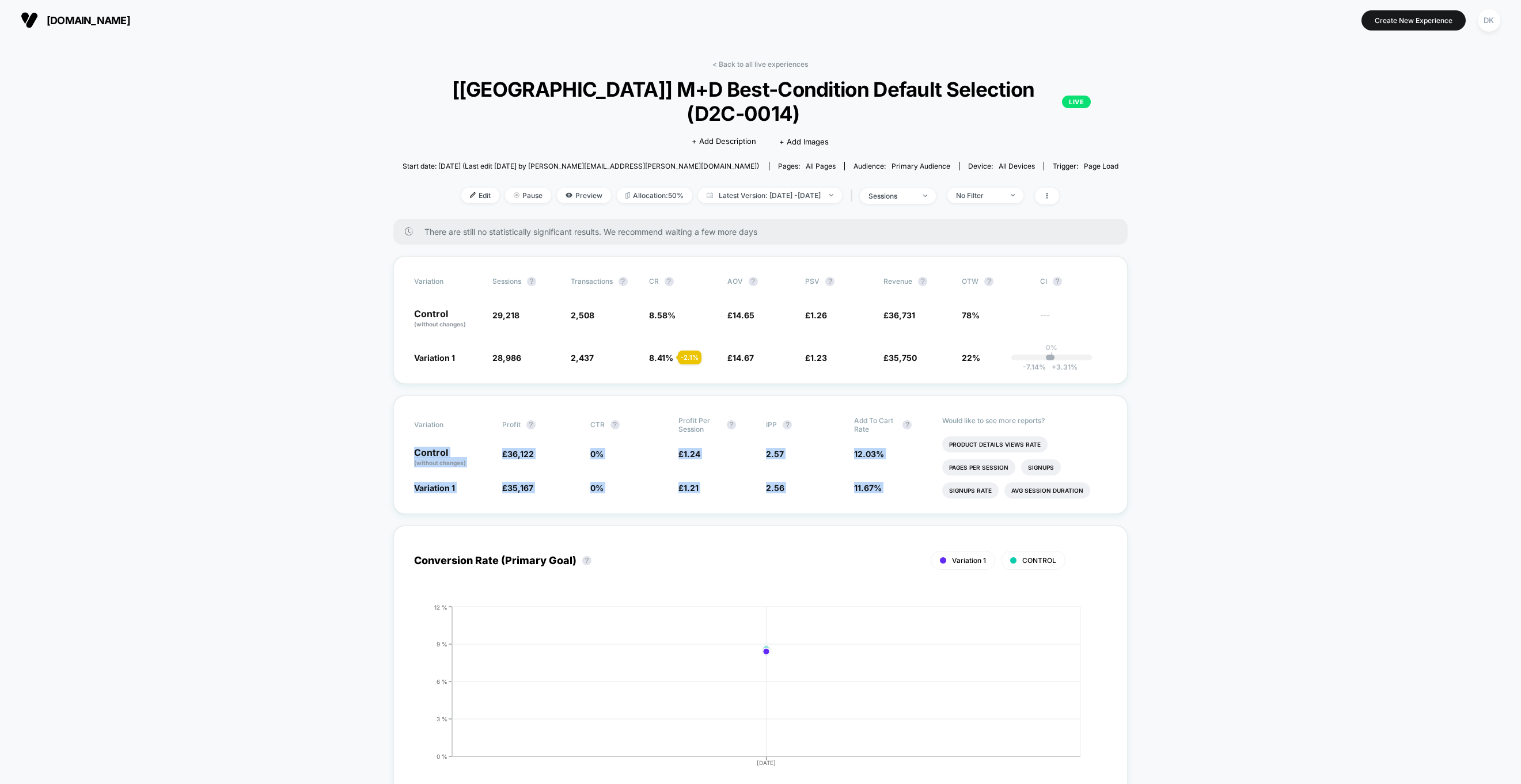
drag
click at [883, 474] on div "Variation Profit ? CTR ? Profit Per Session ? IPP ? Add To Cart Rate ? Control …" at bounding box center [760, 454] width 734 height 118
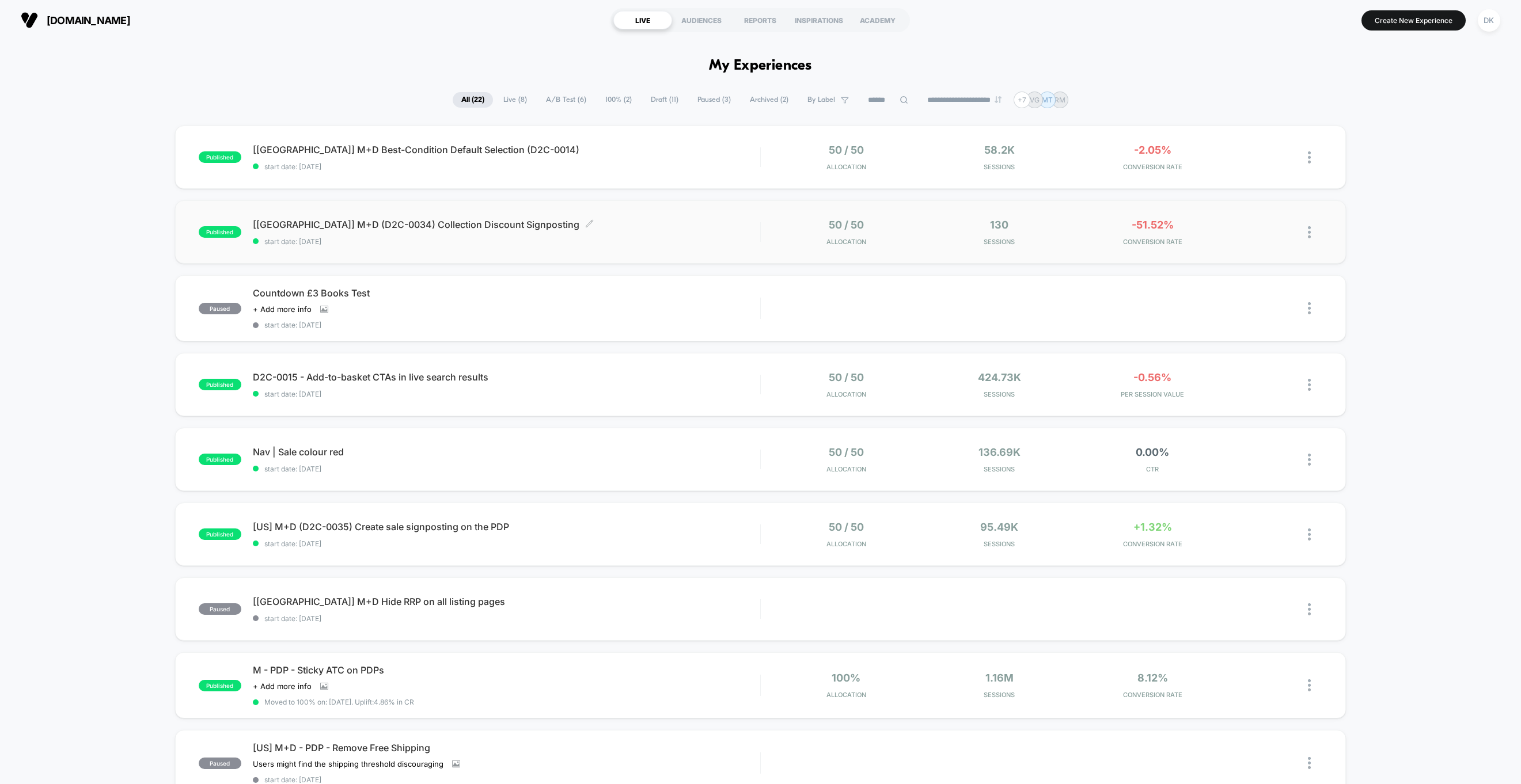
click at [667, 240] on span "start date: [DATE]" at bounding box center [507, 241] width 507 height 9
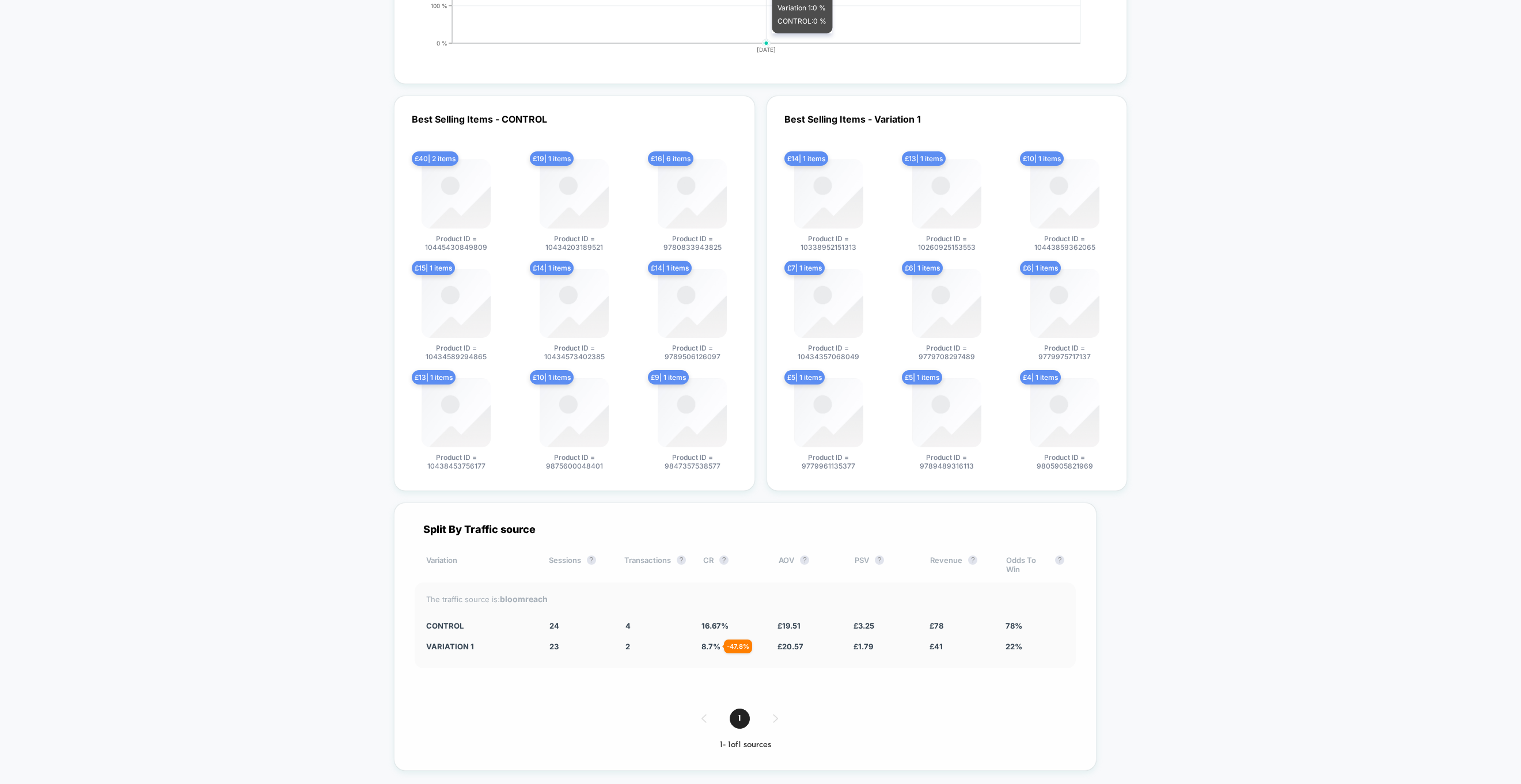
scroll to position [2058, 0]
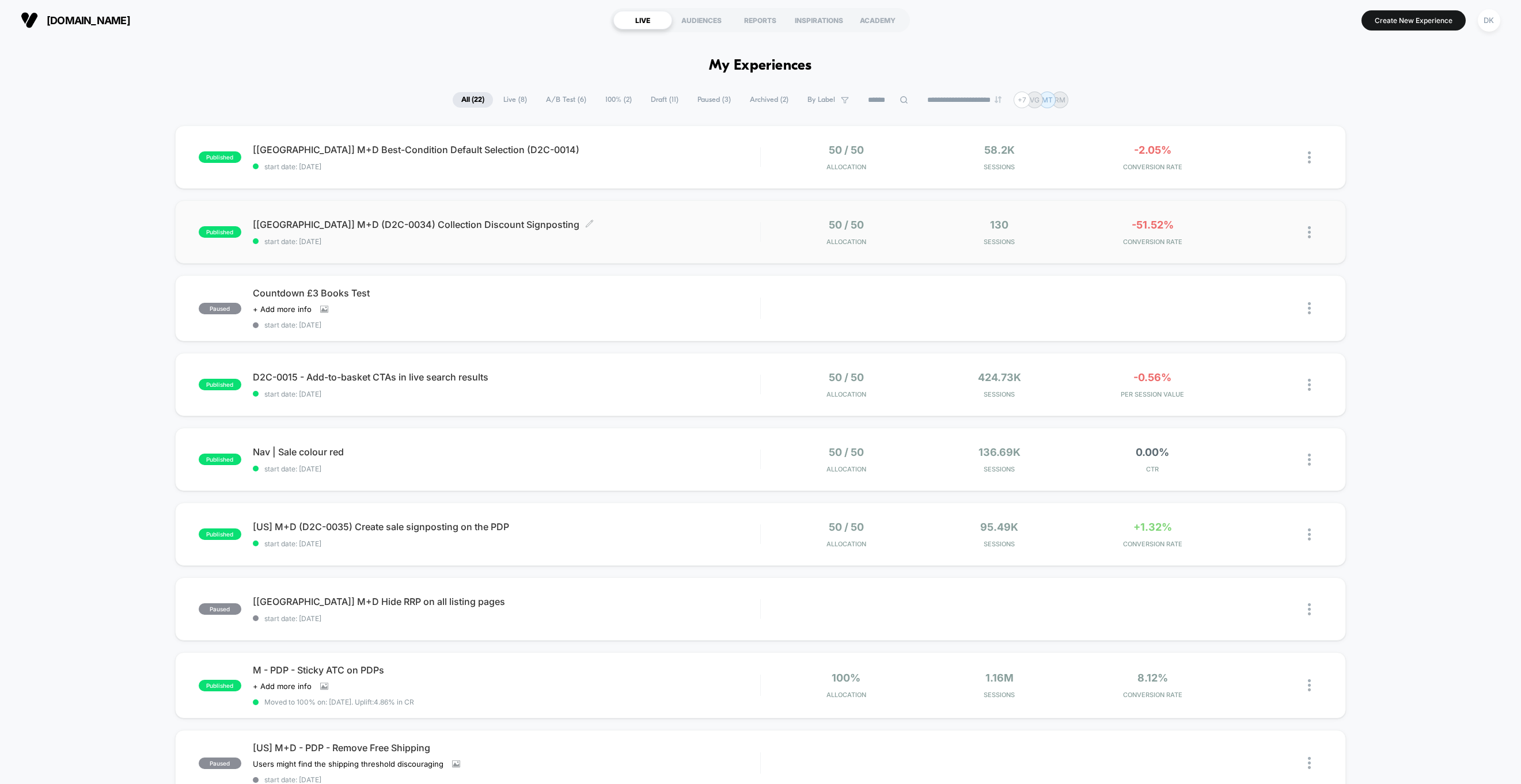
click at [609, 243] on span "start date: [DATE]" at bounding box center [507, 241] width 507 height 9
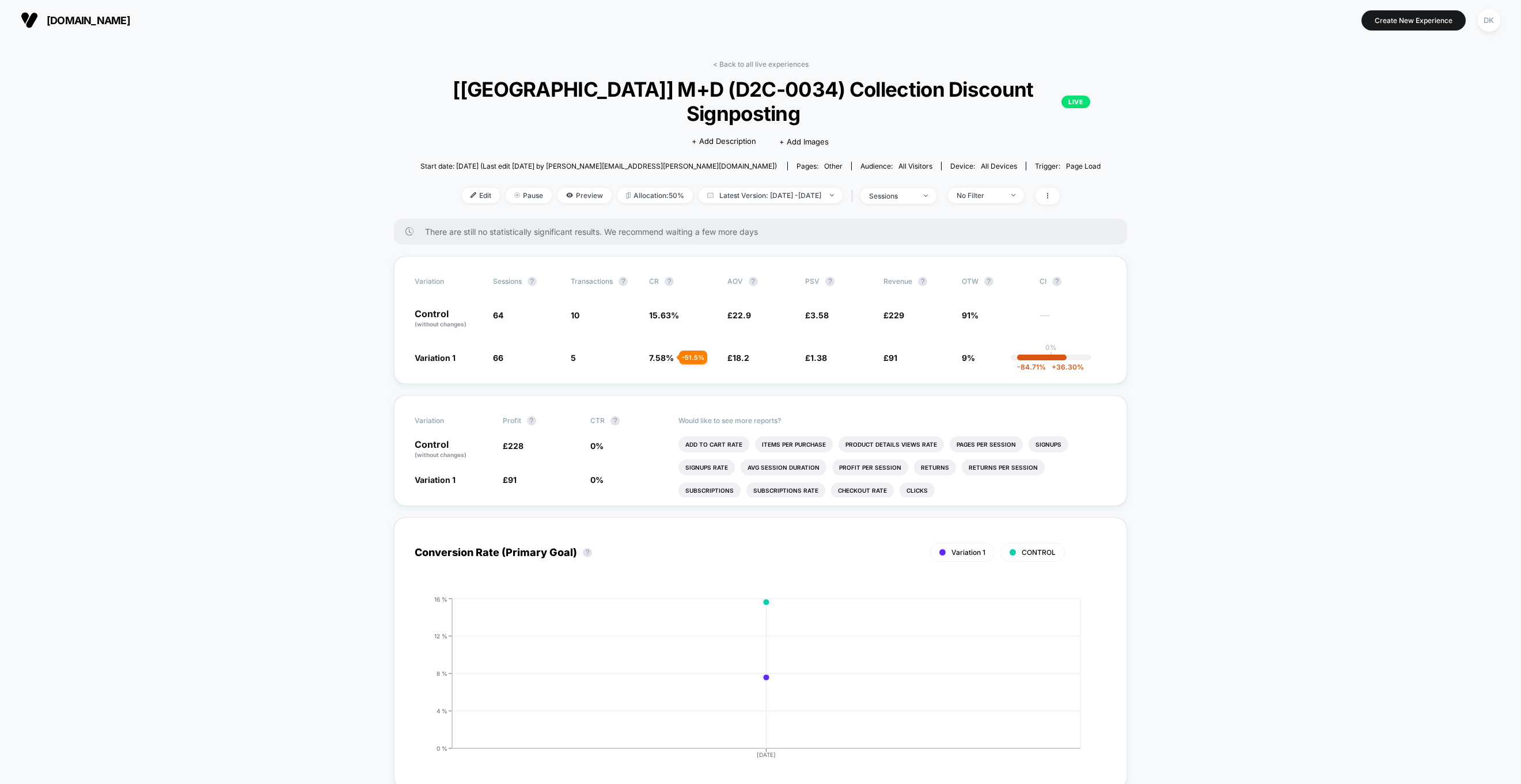
scroll to position [781, 0]
